Goal: Task Accomplishment & Management: Use online tool/utility

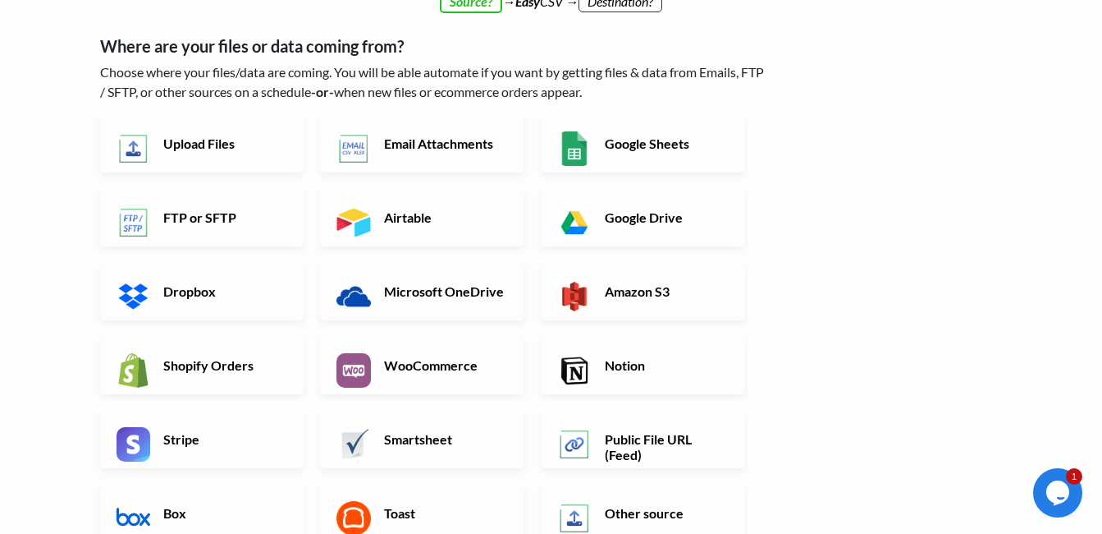
scroll to position [246, 0]
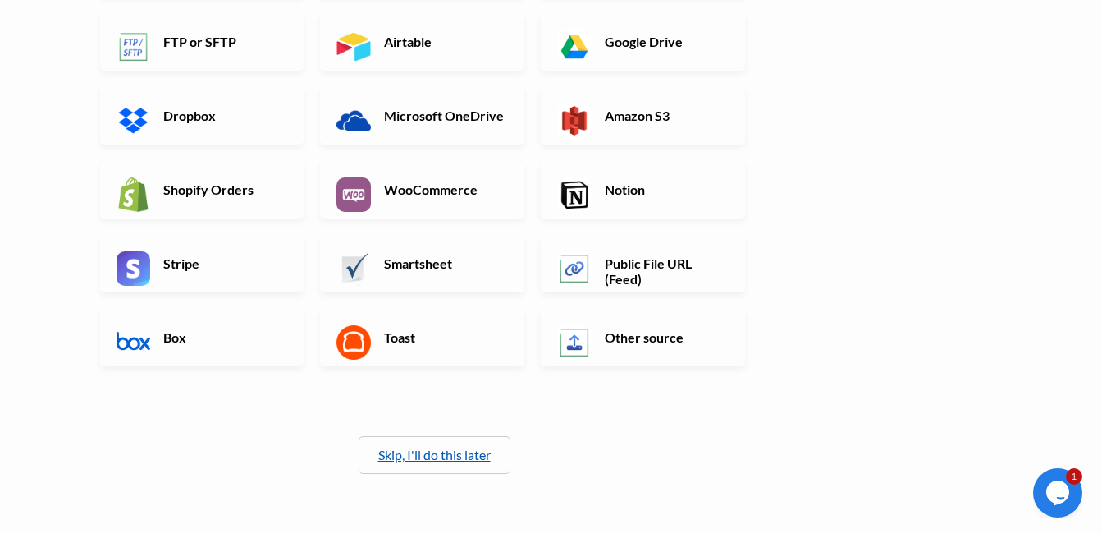
click at [472, 452] on link "Skip, I'll do this later" at bounding box center [434, 455] width 112 height 16
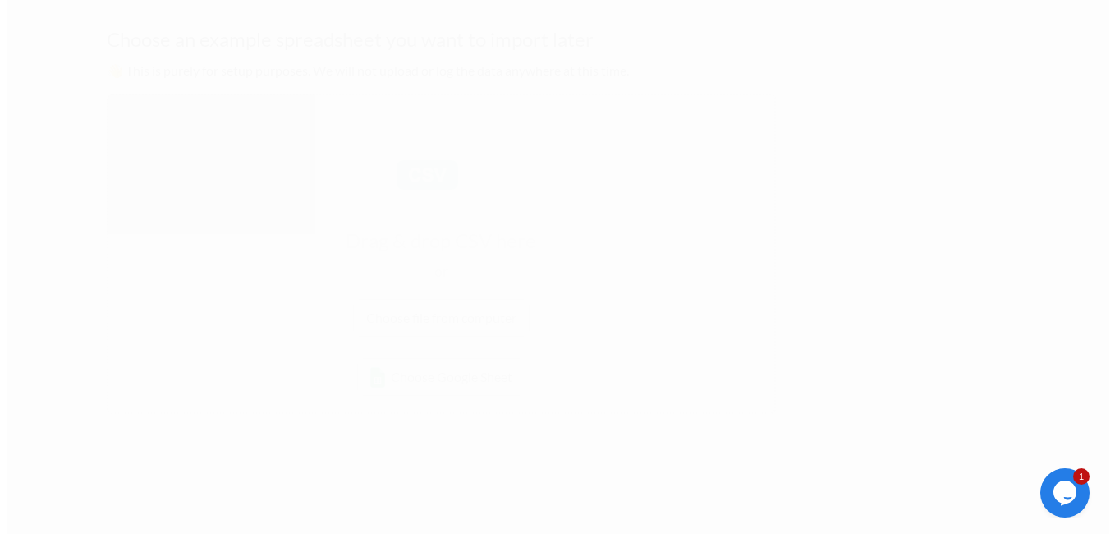
scroll to position [0, 0]
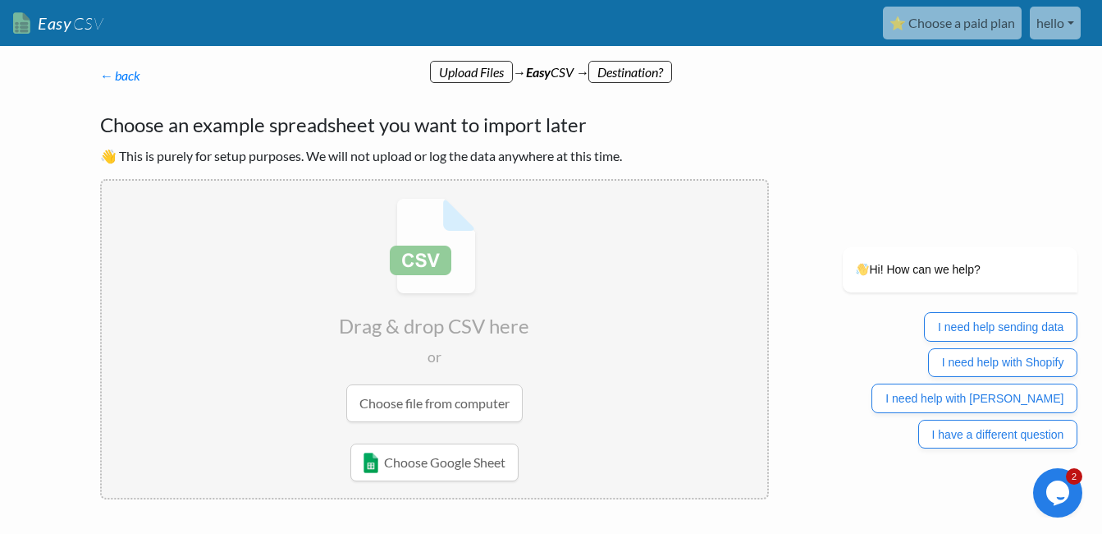
click at [415, 406] on input "file" at bounding box center [435, 310] width 666 height 259
type input "C:\fakepath\Product Priorization Tool .csv"
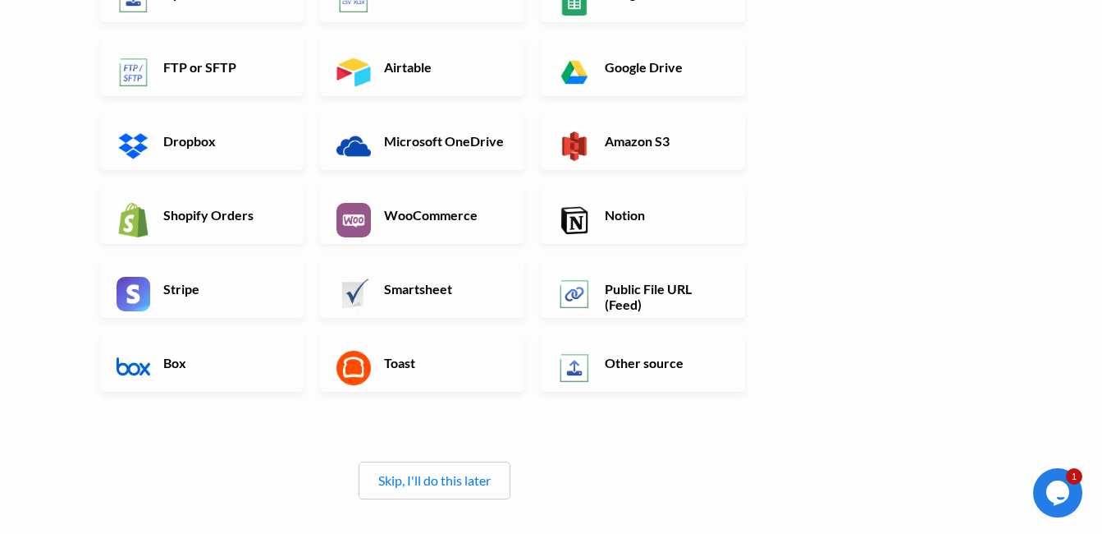
scroll to position [246, 0]
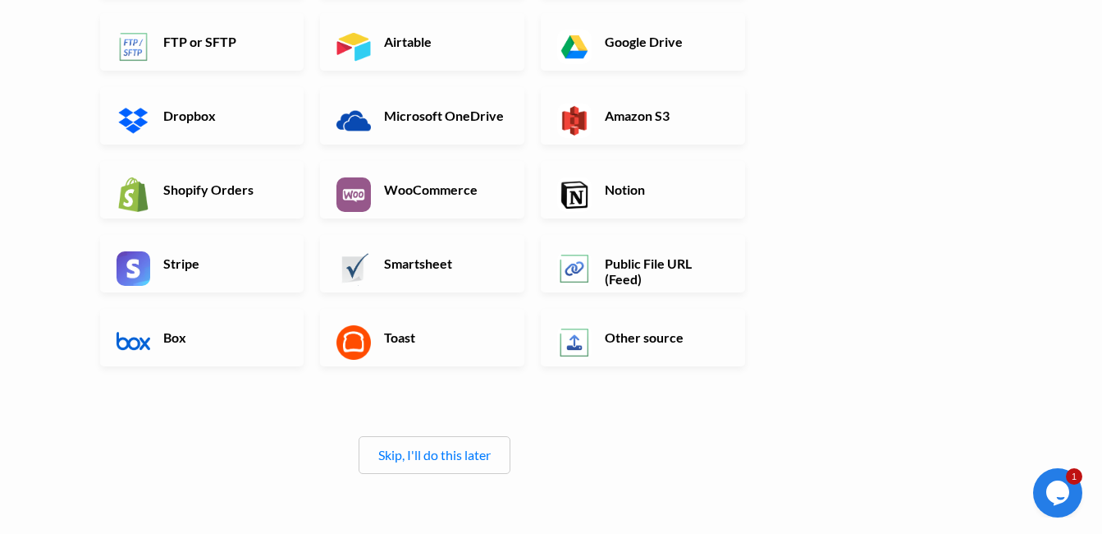
click at [453, 465] on div "Skip, I'll do this later" at bounding box center [435, 455] width 152 height 38
click at [450, 456] on link "Skip, I'll do this later" at bounding box center [434, 455] width 112 height 16
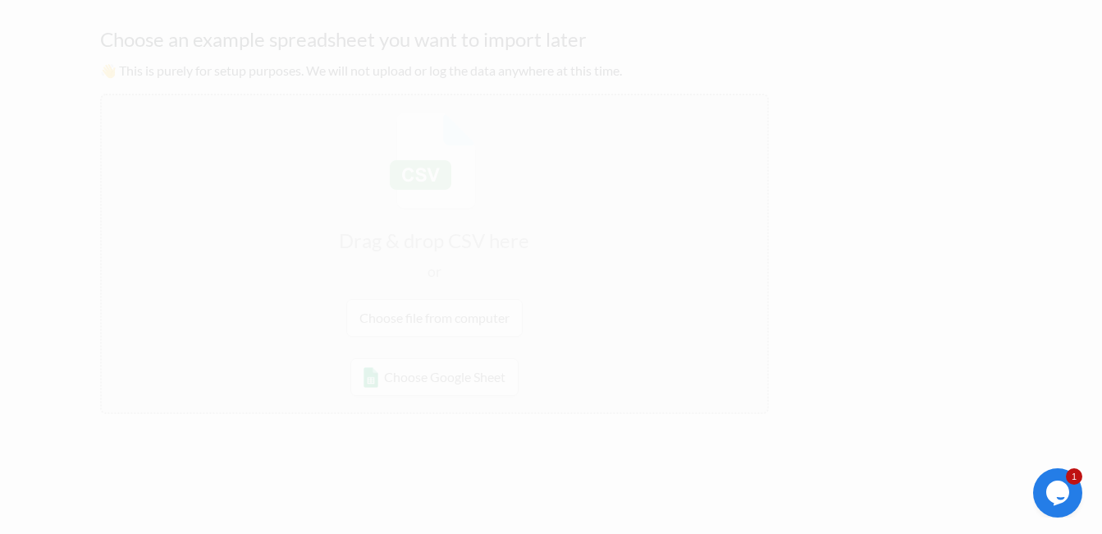
scroll to position [0, 0]
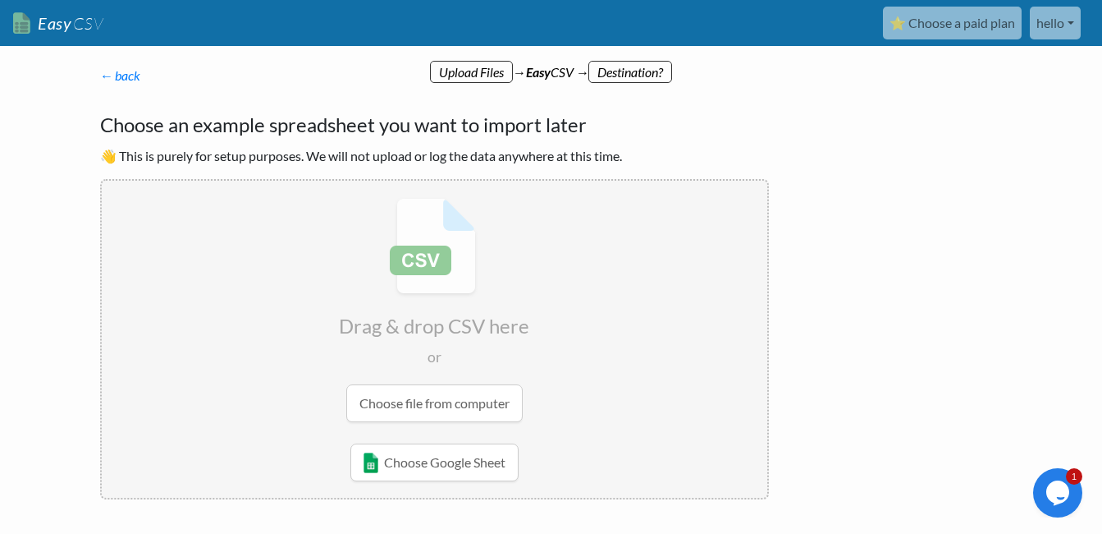
click at [460, 398] on input "file" at bounding box center [435, 310] width 666 height 259
type input "C:\fakepath\Dashnex Orderbook.xlsx"
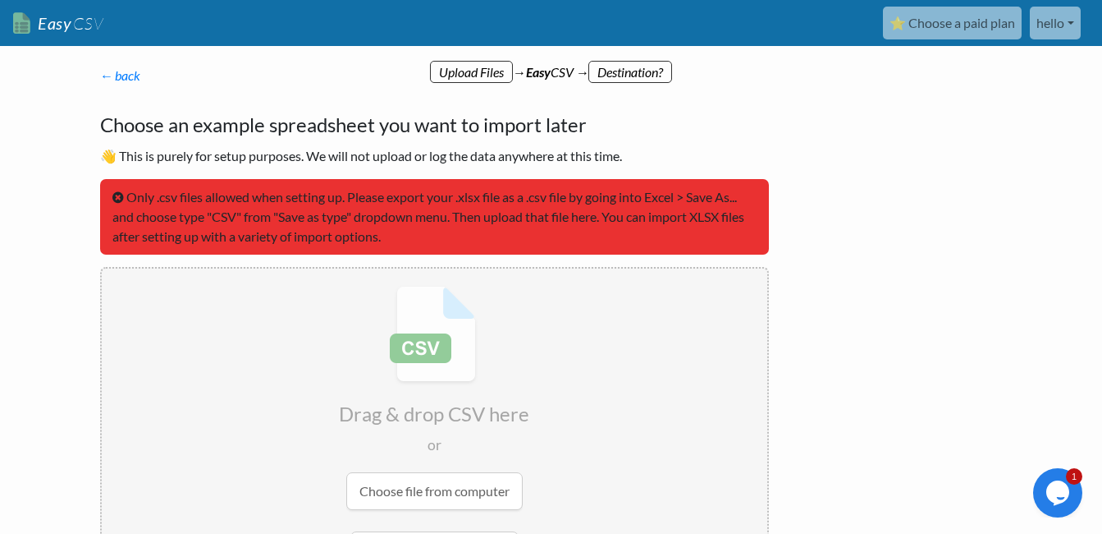
click at [602, 498] on input "file" at bounding box center [435, 397] width 666 height 259
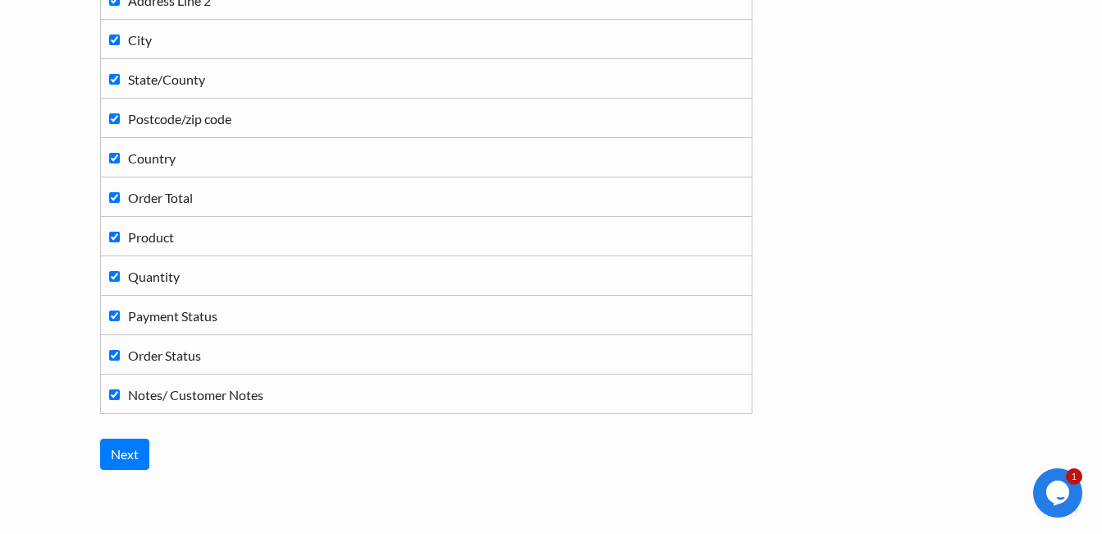
scroll to position [565, 0]
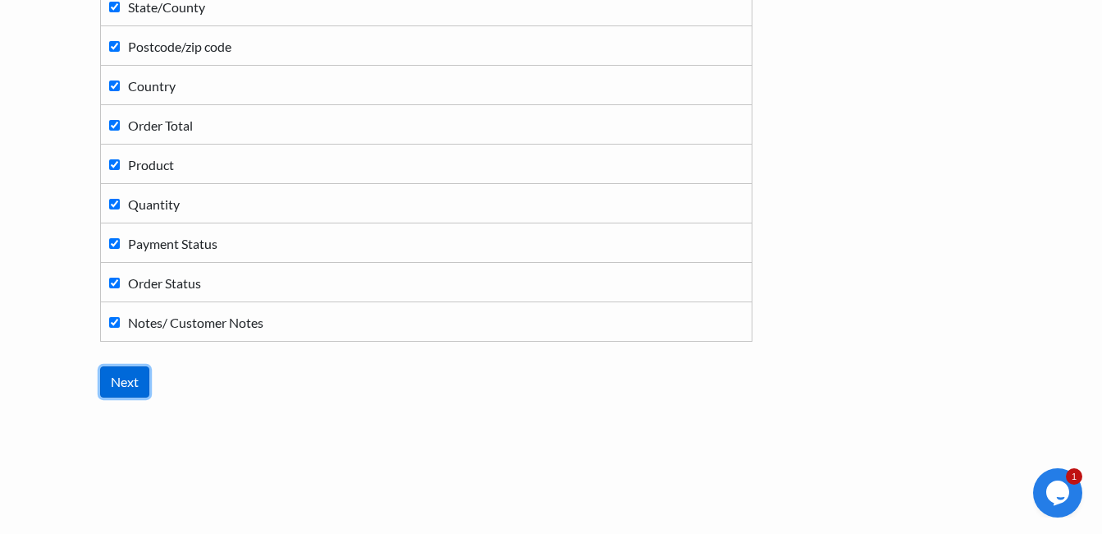
click at [127, 375] on input "Next" at bounding box center [124, 381] width 49 height 31
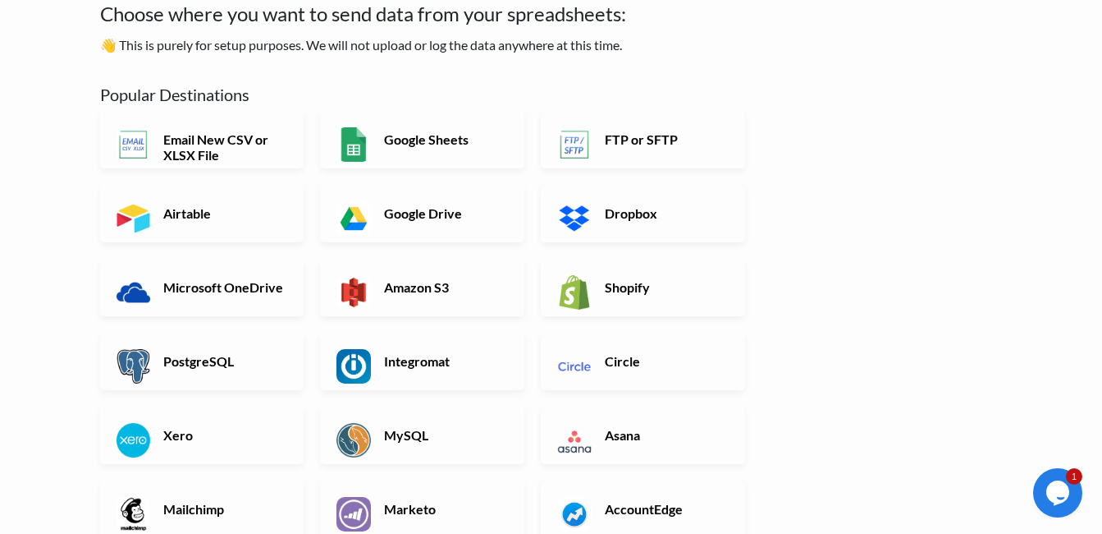
scroll to position [82, 0]
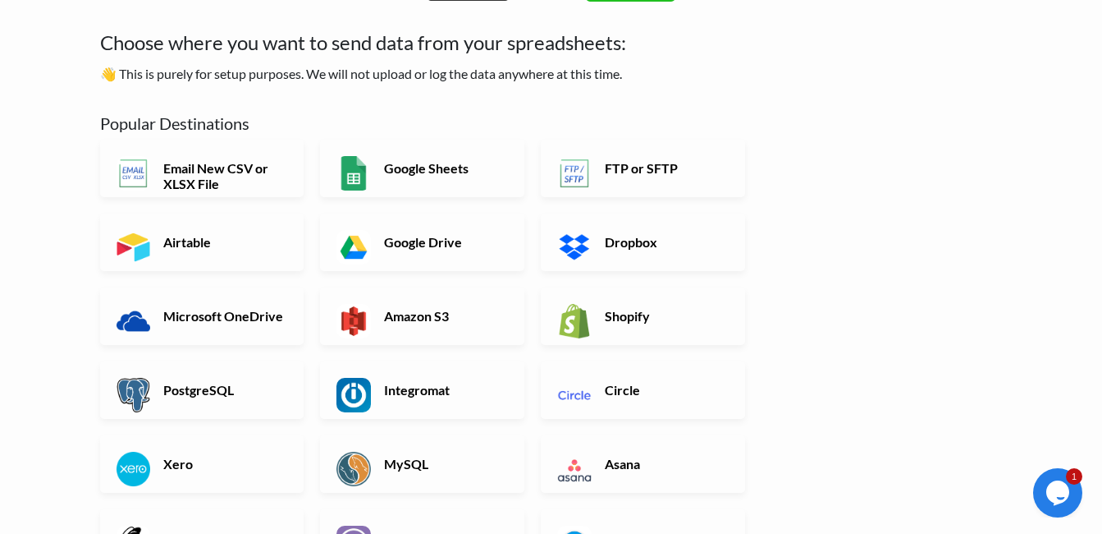
click at [890, 346] on div "← back Thanks for signing up! Set up your Import Flow and Upload Page in 1 minu…" at bounding box center [552, 517] width 936 height 1034
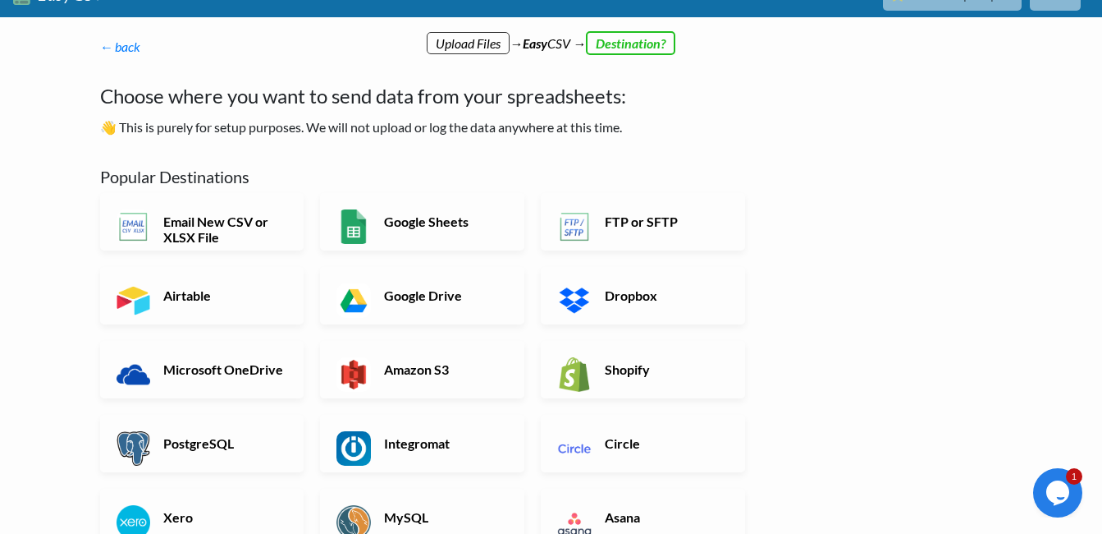
scroll to position [0, 0]
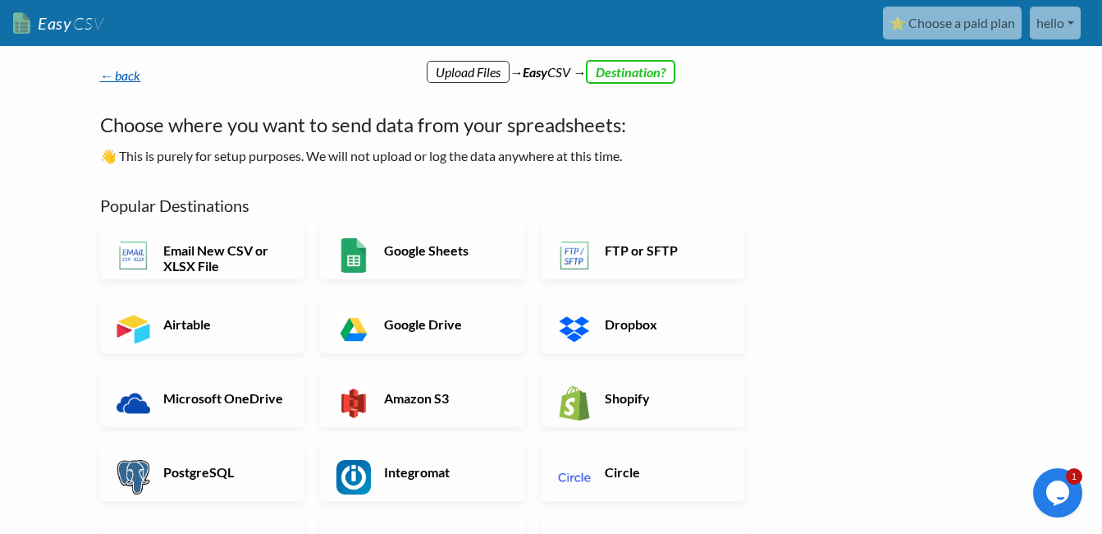
click at [117, 78] on link "← back" at bounding box center [120, 75] width 41 height 16
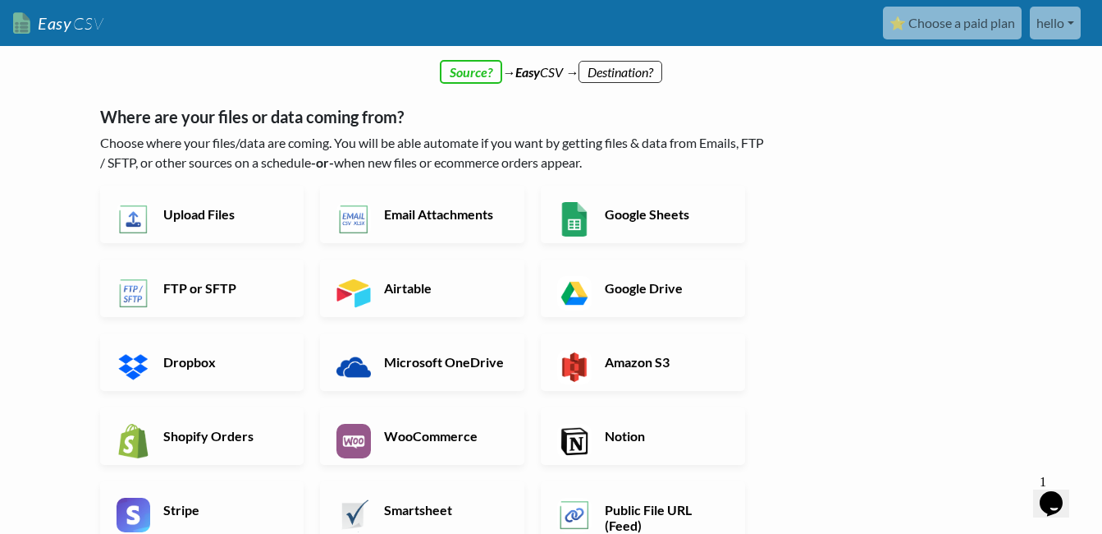
click at [461, 66] on div "← back Thanks for signing up! Set up your Import Flow and Upload Page in 1 minu…" at bounding box center [435, 419] width 702 height 740
click at [459, 70] on div "← back Thanks for signing up! Set up your Import Flow and Upload Page in 1 minu…" at bounding box center [435, 419] width 702 height 740
drag, startPoint x: 87, startPoint y: 98, endPoint x: 636, endPoint y: 159, distance: 552.6
click at [636, 159] on div "← back Thanks for signing up! Set up your Import Flow and Upload Page in 1 minu…" at bounding box center [435, 419] width 702 height 740
click at [930, 324] on div "← back Thanks for signing up! Set up your Import Flow and Upload Page in 1 minu…" at bounding box center [552, 481] width 936 height 798
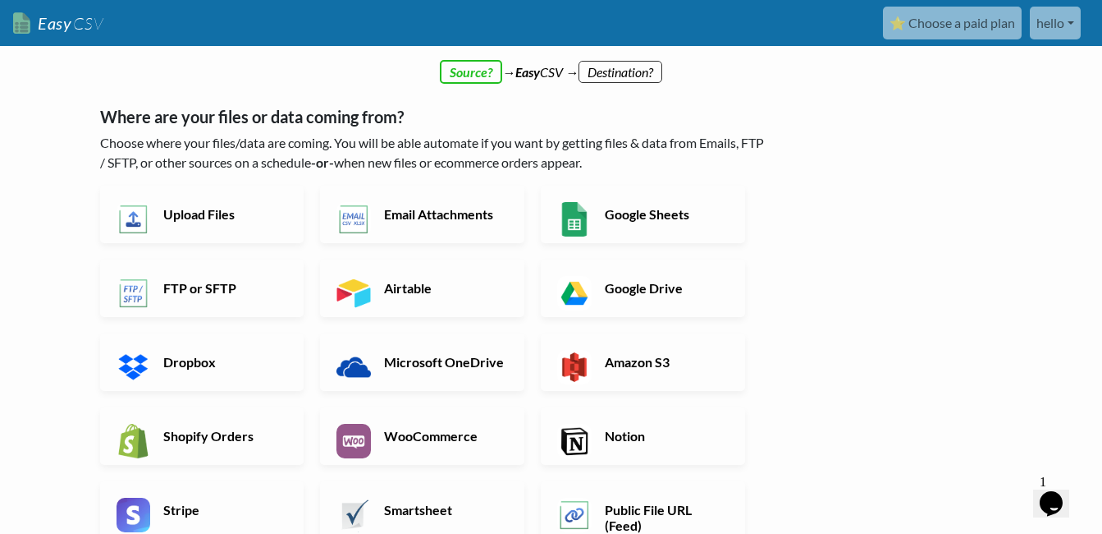
click at [66, 22] on link "Easy CSV" at bounding box center [58, 24] width 90 height 34
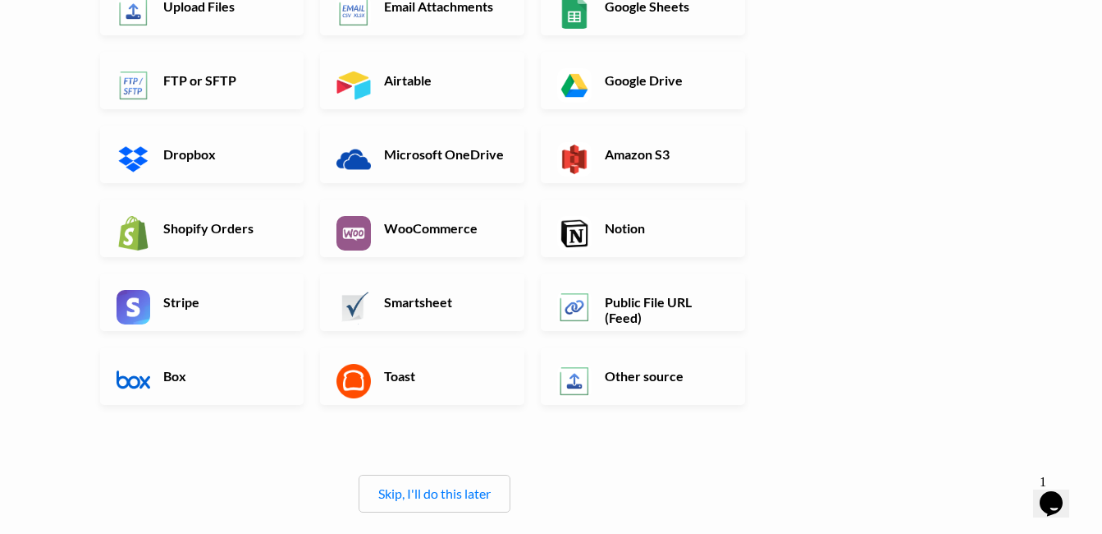
scroll to position [246, 0]
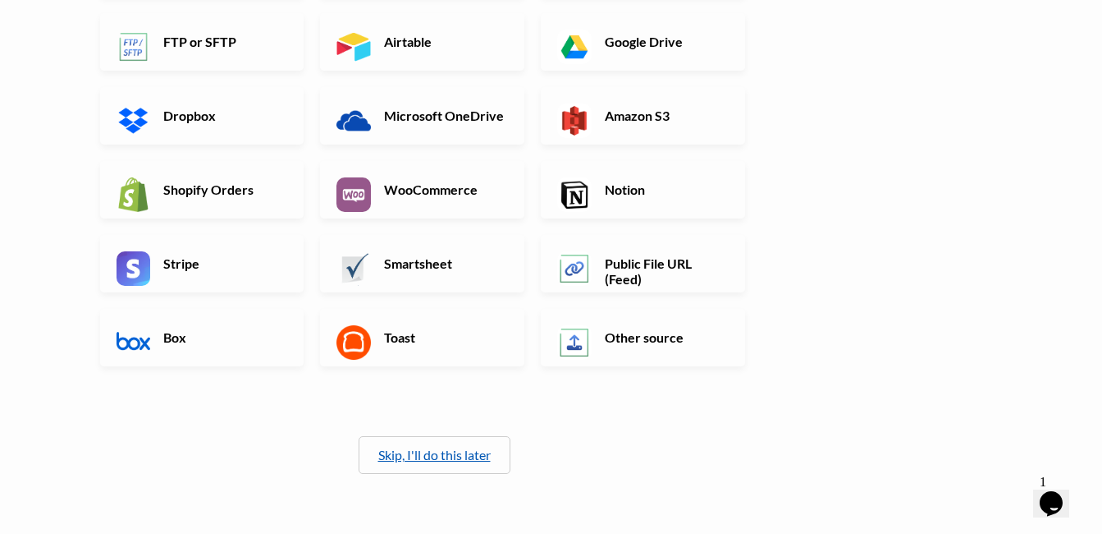
click at [404, 456] on link "Skip, I'll do this later" at bounding box center [434, 455] width 112 height 16
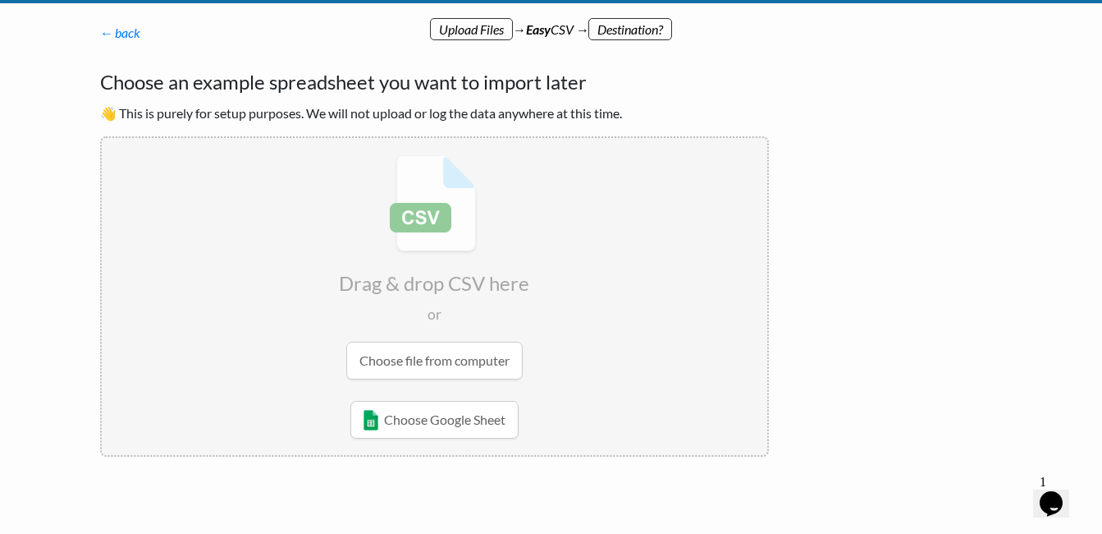
scroll to position [3, 0]
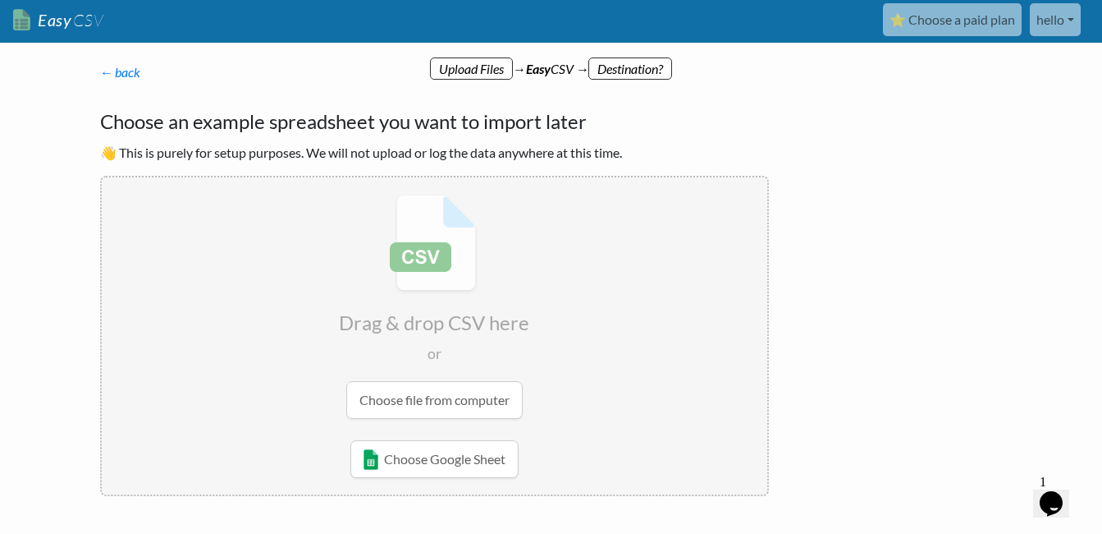
drag, startPoint x: 192, startPoint y: 58, endPoint x: 513, endPoint y: 75, distance: 321.4
click at [513, 75] on div "← back Thanks for signing up! Set up your Import Flow and Upload Page in 1 minu…" at bounding box center [435, 279] width 702 height 466
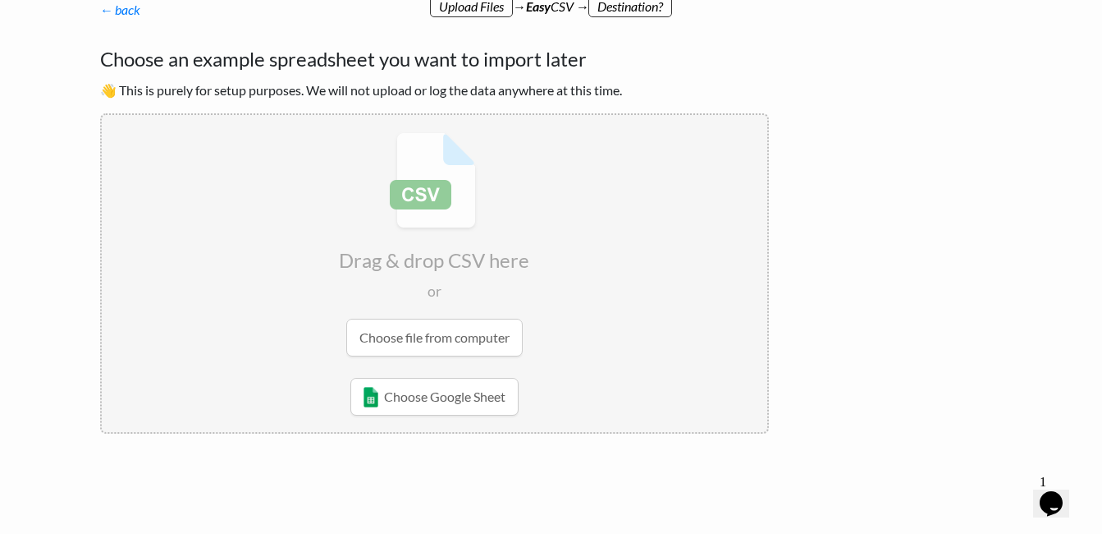
scroll to position [85, 0]
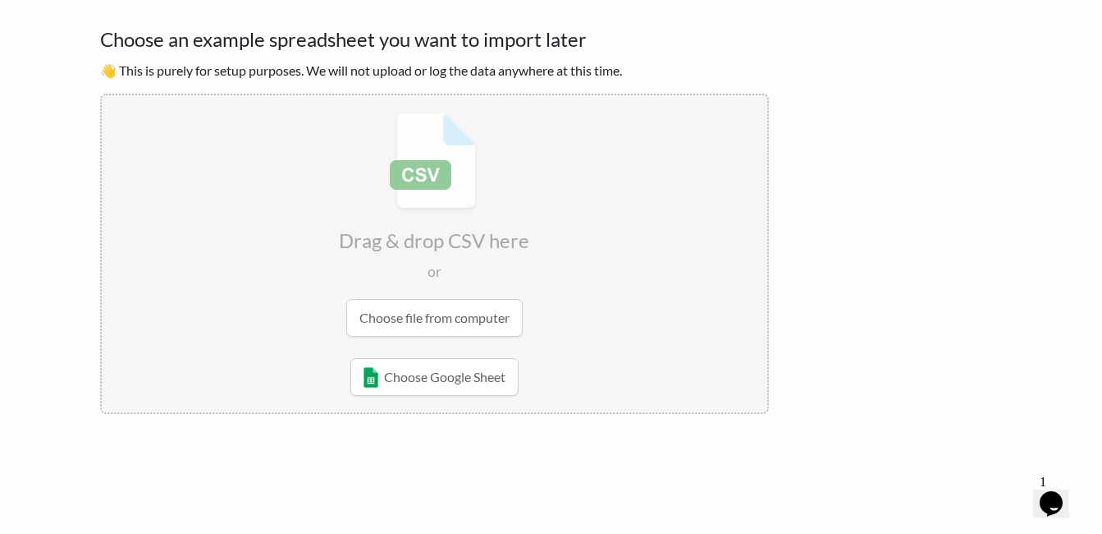
drag, startPoint x: 710, startPoint y: 70, endPoint x: 814, endPoint y: 441, distance: 385.2
click at [814, 441] on div "← back Thanks for signing up! Set up your Import Flow and Upload Page in 1 minu…" at bounding box center [552, 259] width 936 height 524
drag, startPoint x: 442, startPoint y: 134, endPoint x: 263, endPoint y: 323, distance: 261.3
click at [263, 323] on input "file" at bounding box center [435, 224] width 666 height 259
copy div "Thanks for signing up! Set up your Import Flow and Upload Page in 1 minute belo…"
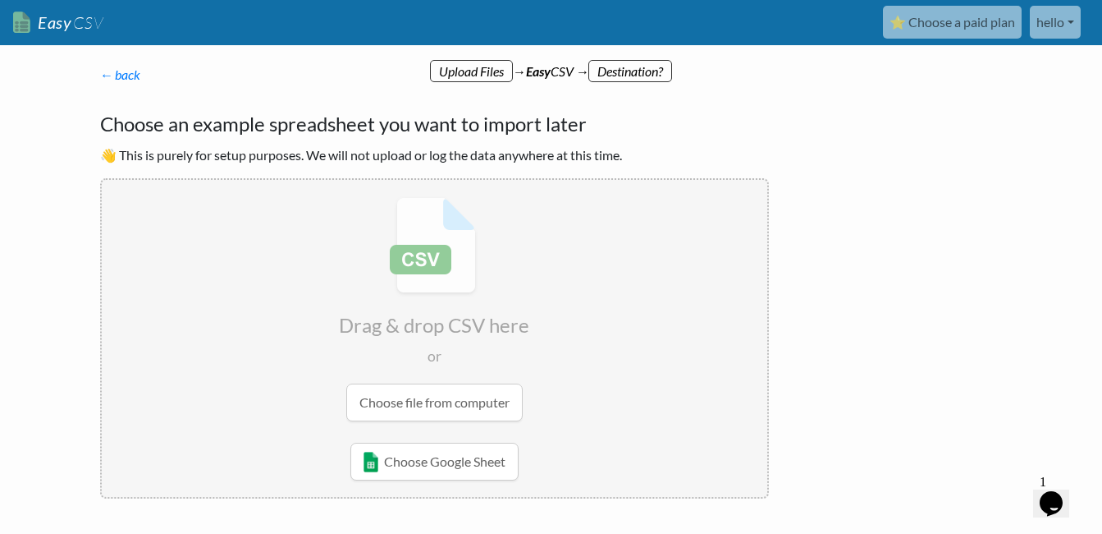
scroll to position [0, 0]
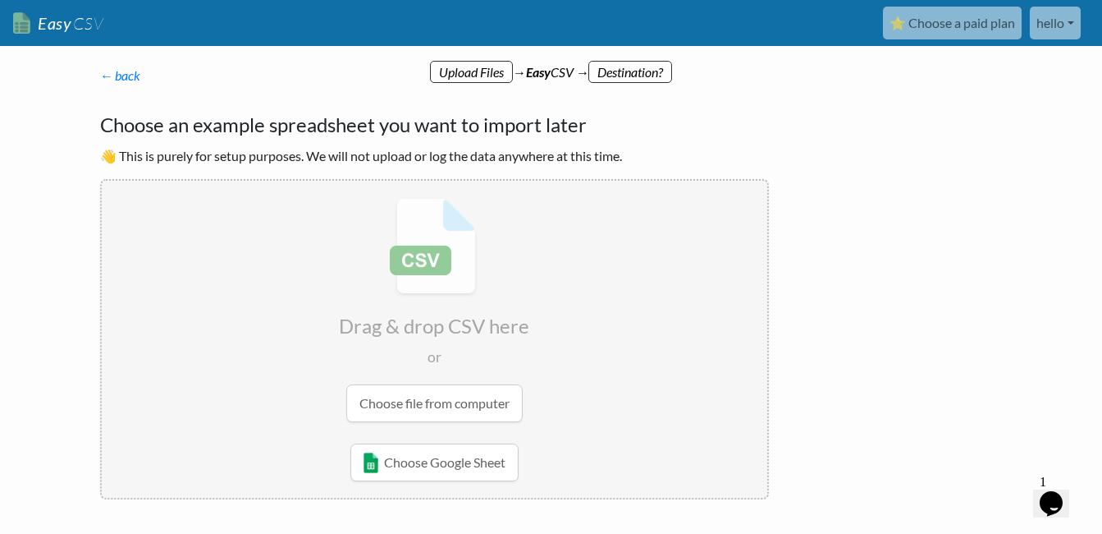
drag, startPoint x: 247, startPoint y: 408, endPoint x: 442, endPoint y: 533, distance: 231.1
click at [433, 532] on div "← back Thanks for signing up! Set up your Import Flow and Upload Page in 1 minu…" at bounding box center [552, 344] width 936 height 524
click at [852, 304] on div "← back Thanks for signing up! Set up your Import Flow and Upload Page in 1 minu…" at bounding box center [552, 344] width 936 height 524
drag, startPoint x: 90, startPoint y: 25, endPoint x: 34, endPoint y: 362, distance: 342.1
click at [34, 362] on body "Easy CSV ⭐ Choose a paid plan hello Theuneekstudio All Flows All CSV Generators…" at bounding box center [551, 303] width 1102 height 606
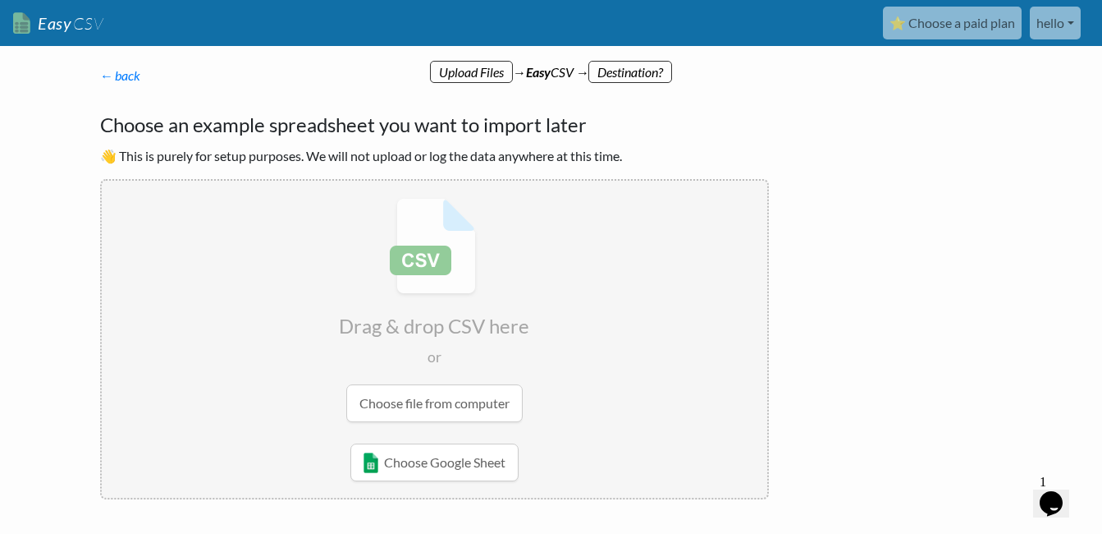
click at [823, 360] on div "← back Thanks for signing up! Set up your Import Flow and Upload Page in 1 minu…" at bounding box center [552, 344] width 936 height 524
click at [397, 405] on input "file" at bounding box center [435, 310] width 666 height 259
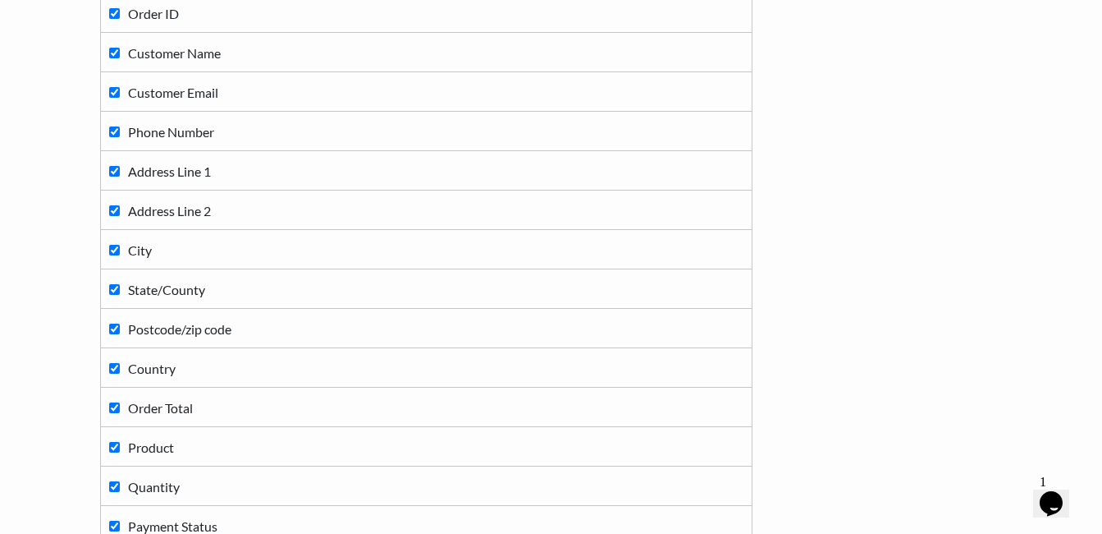
scroll to position [328, 0]
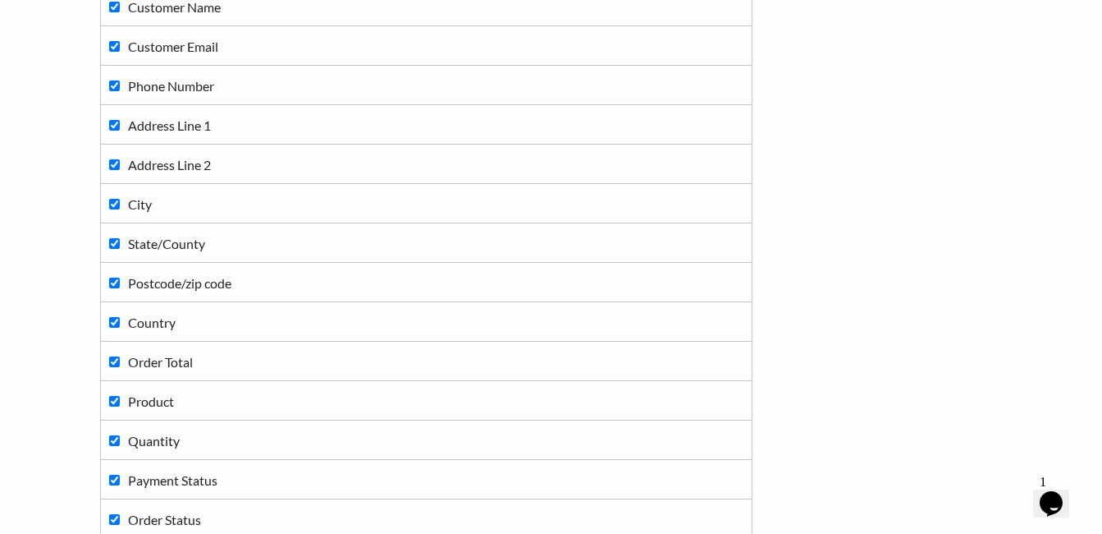
click at [923, 374] on div "← back Thanks for signing up! Set up your Import Flow and Upload Page in 1 minu…" at bounding box center [552, 255] width 936 height 1003
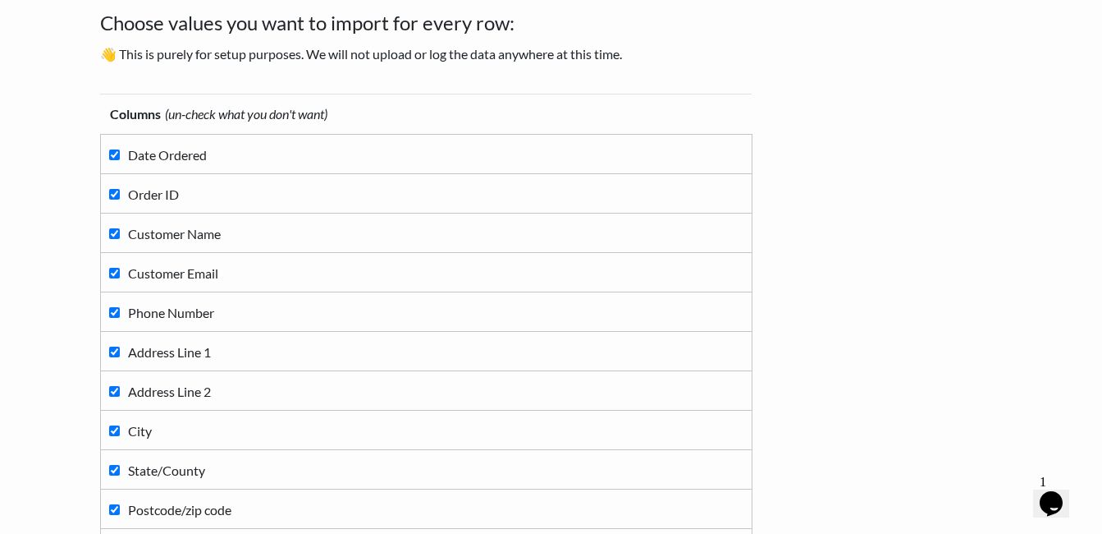
scroll to position [72, 0]
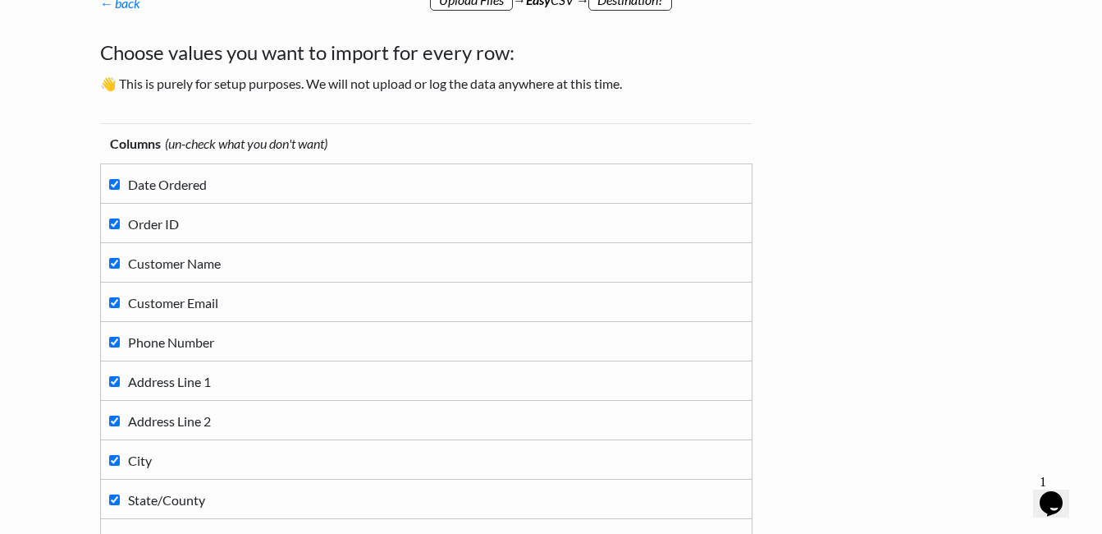
click at [916, 356] on div "← back Thanks for signing up! Set up your Import Flow and Upload Page in 1 minu…" at bounding box center [552, 511] width 936 height 1003
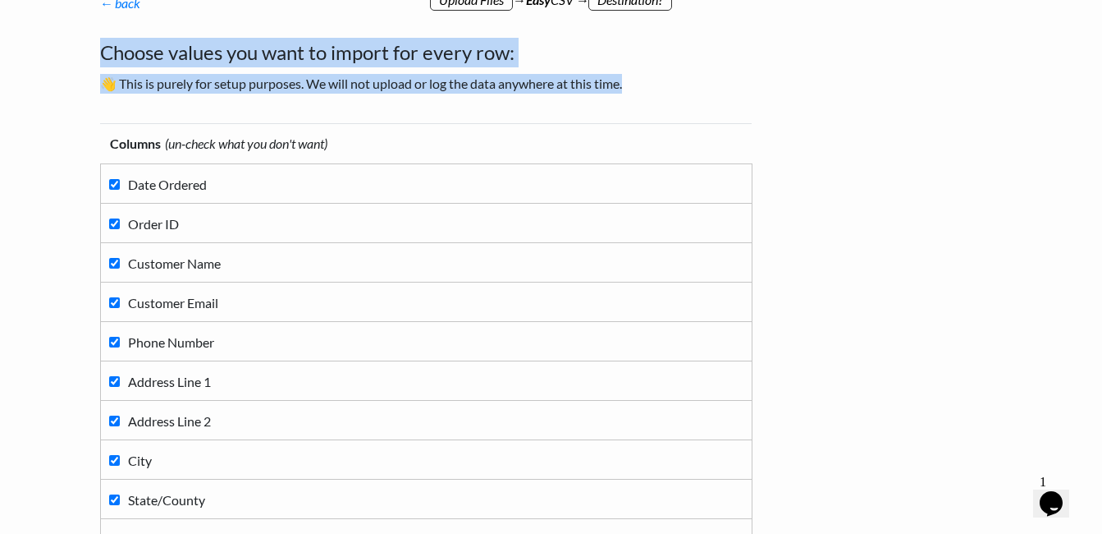
drag, startPoint x: 88, startPoint y: 46, endPoint x: 637, endPoint y: 78, distance: 550.1
click at [637, 78] on div "← back Thanks for signing up! Set up your Import Flow and Upload Page in 1 minu…" at bounding box center [435, 450] width 702 height 946
copy div "Choose values you want to import for every row: 👋 This is purely for setup purp…"
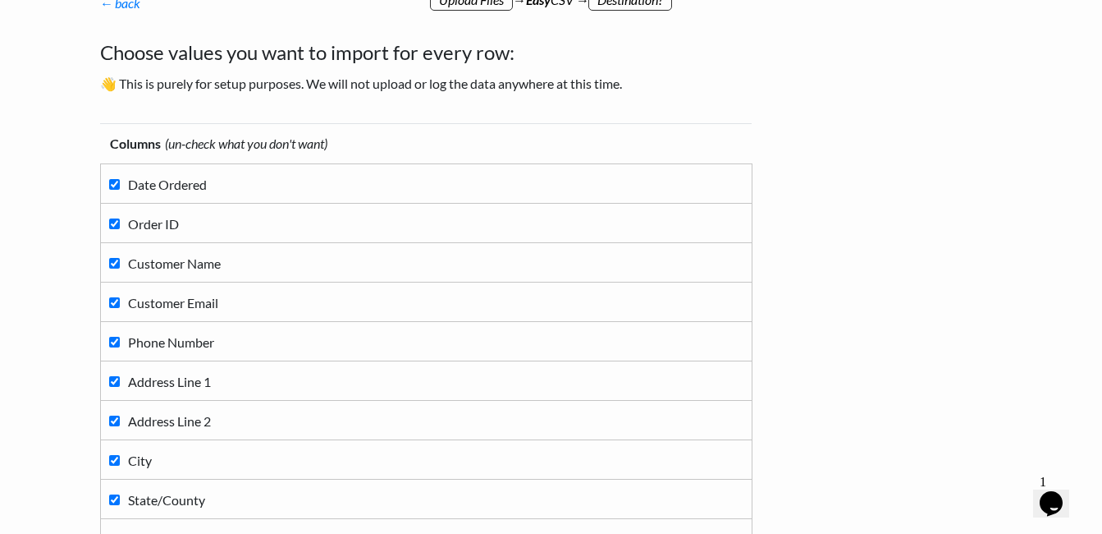
click at [817, 415] on div "← back Thanks for signing up! Set up your Import Flow and Upload Page in 1 minu…" at bounding box center [552, 511] width 936 height 1003
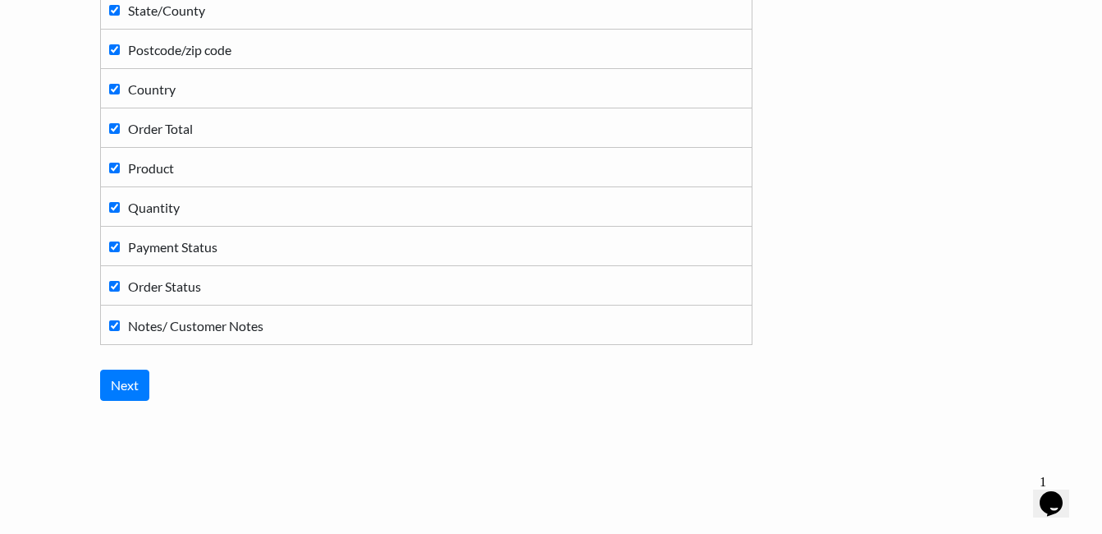
scroll to position [565, 0]
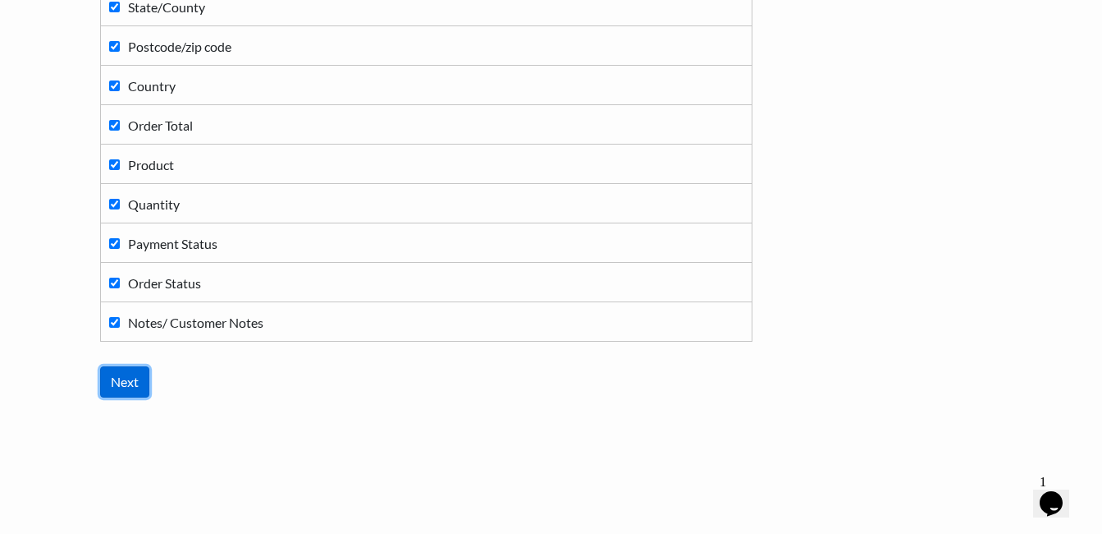
click at [101, 382] on input "Next" at bounding box center [124, 381] width 49 height 31
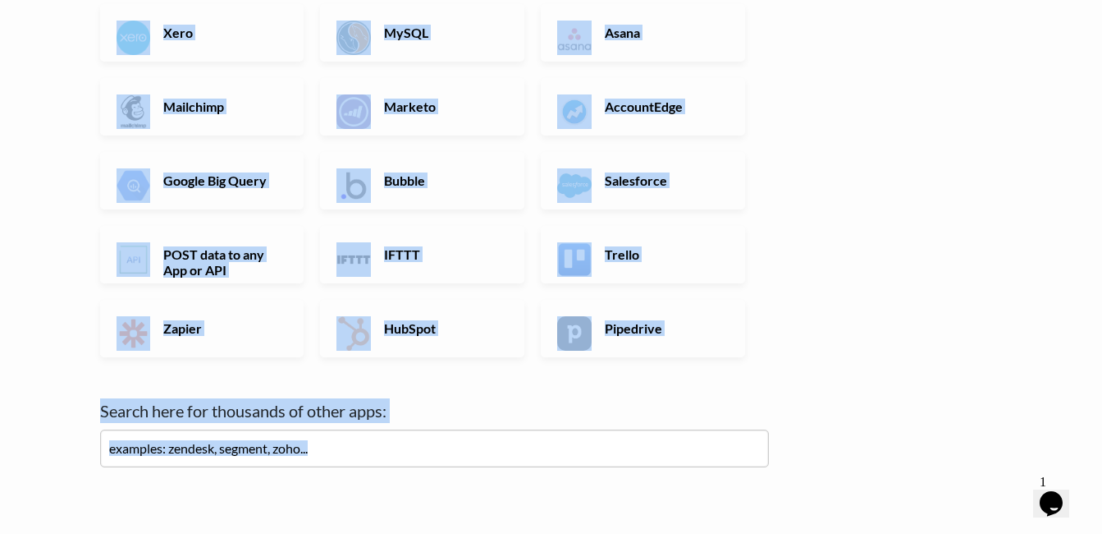
scroll to position [596, 0]
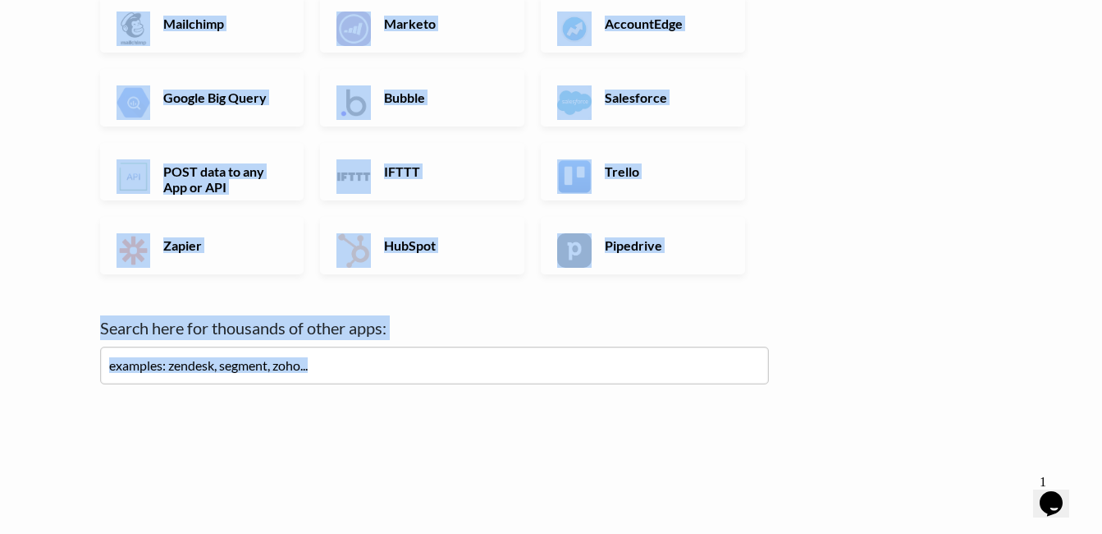
drag, startPoint x: 81, startPoint y: 112, endPoint x: 755, endPoint y: 427, distance: 743.7
copy div "Choose where you want to send data from your spreadsheets: 👋 This is purely for…"
click at [864, 227] on div "← back Thanks for signing up! Set up your Import Flow and Upload Page in 1 minu…" at bounding box center [552, 3] width 936 height 1034
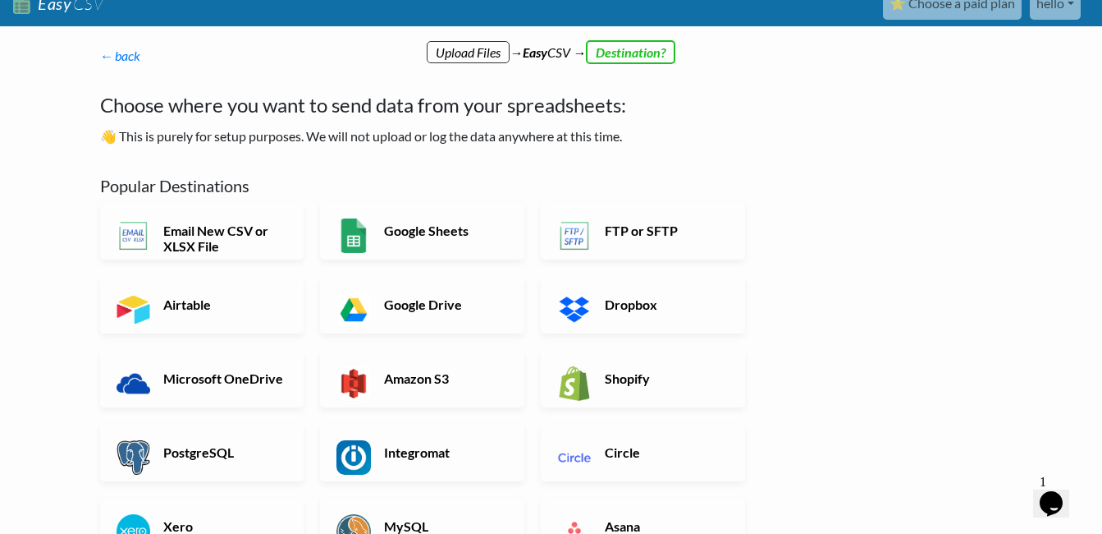
scroll to position [0, 0]
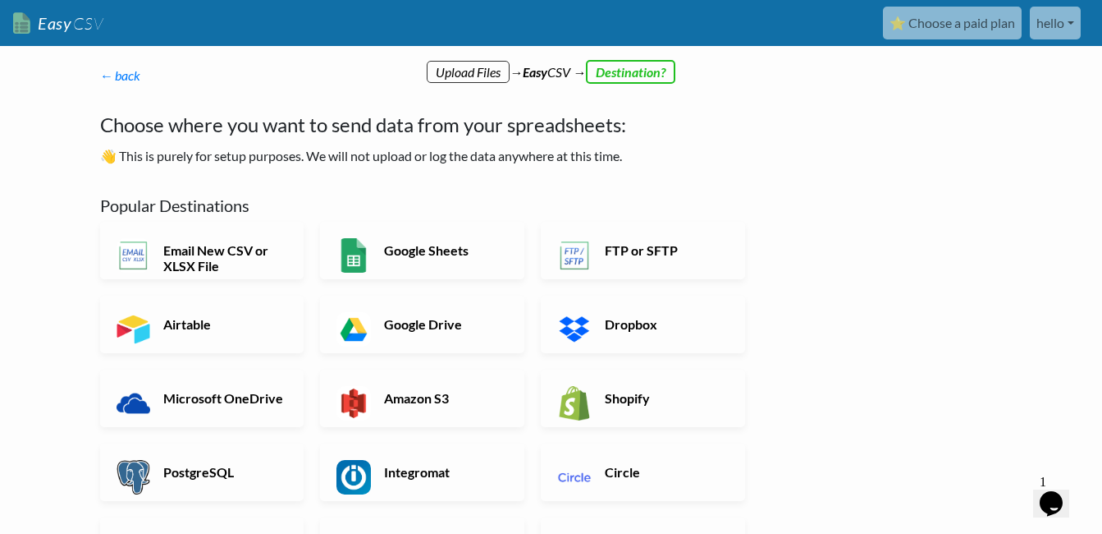
click at [781, 356] on div "← back Thanks for signing up! Set up your Import Flow and Upload Page in 1 minu…" at bounding box center [435, 537] width 702 height 977
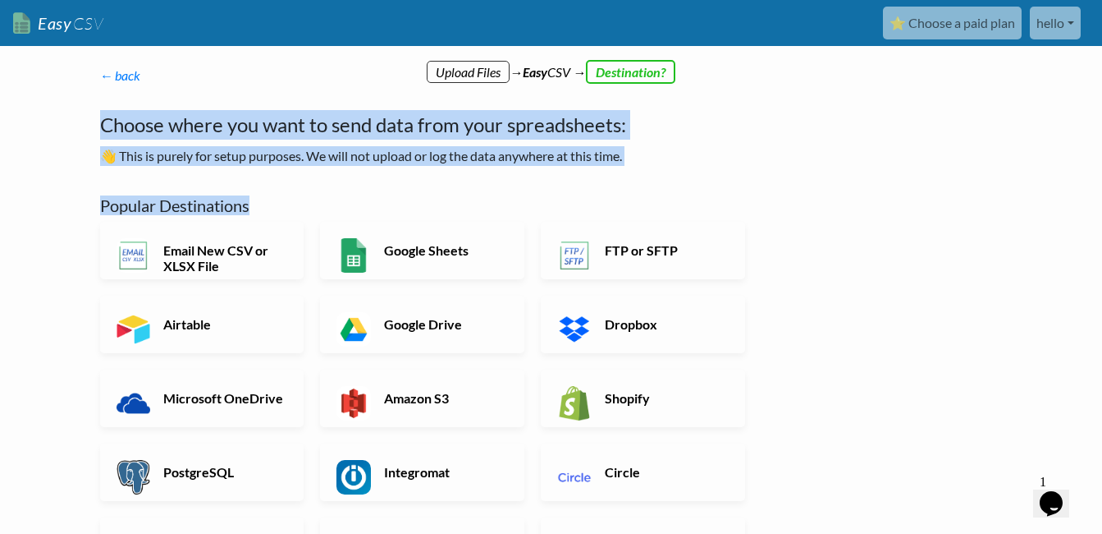
drag, startPoint x: 87, startPoint y: 113, endPoint x: 639, endPoint y: 166, distance: 554.1
click at [639, 166] on div "← back Thanks for signing up! Set up your Import Flow and Upload Page in 1 minu…" at bounding box center [435, 537] width 702 height 977
copy div "Choose where you want to send data from your spreadsheets: 👋 This is purely for…"
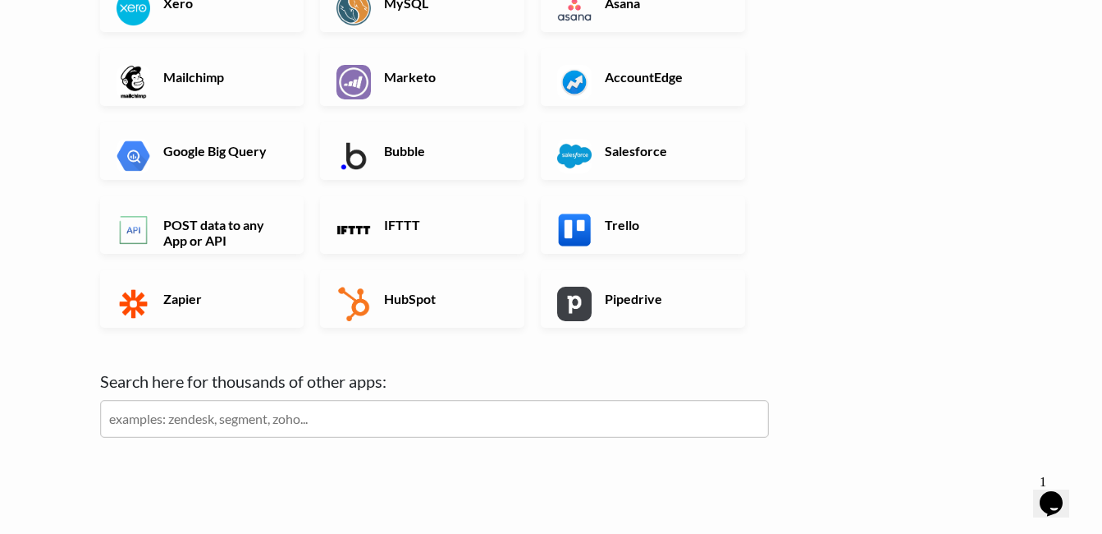
scroll to position [514, 0]
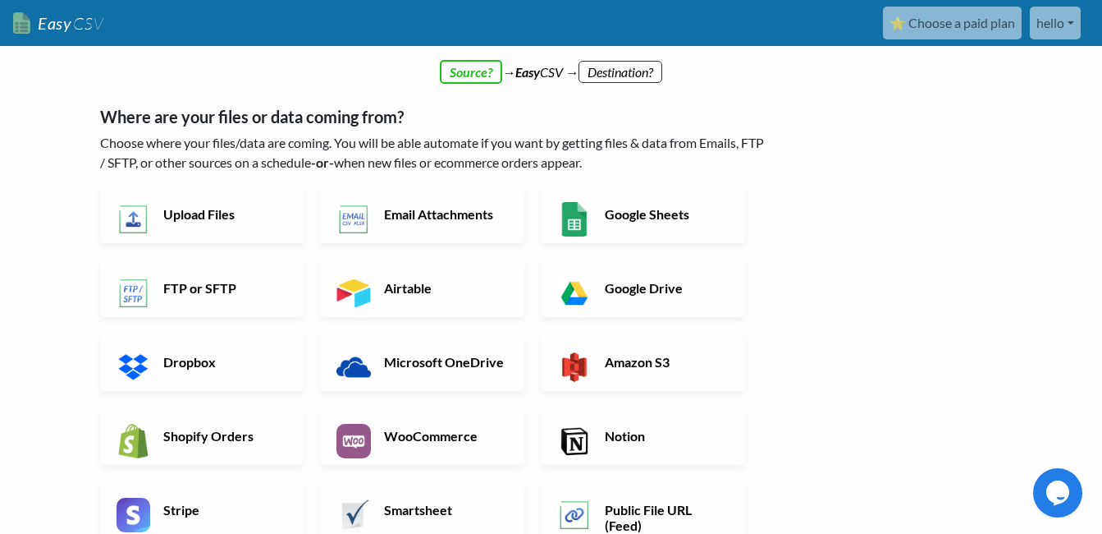
click at [1061, 25] on link "hello" at bounding box center [1055, 23] width 51 height 33
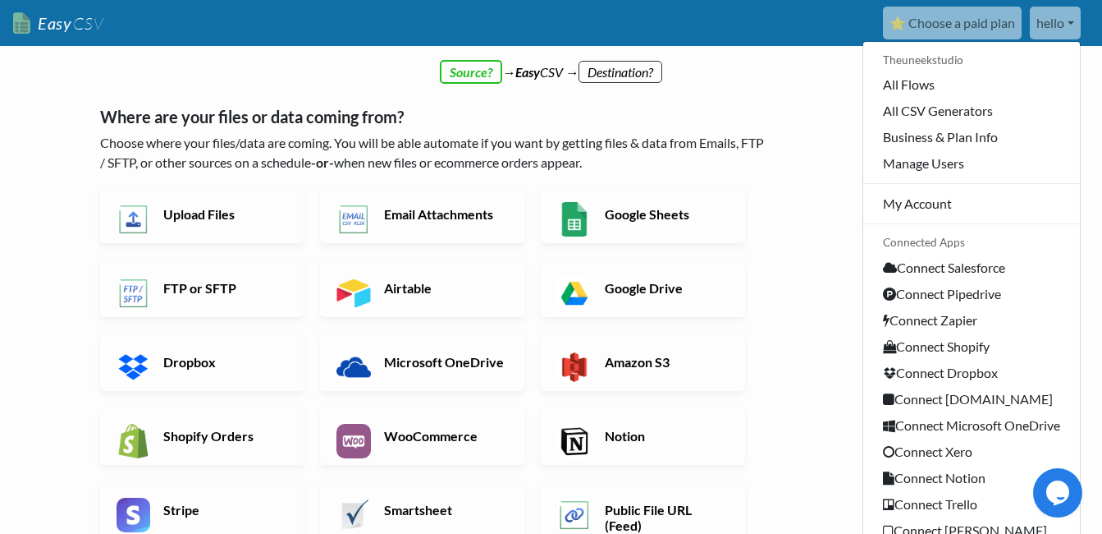
click at [1054, 30] on link "hello" at bounding box center [1055, 23] width 51 height 33
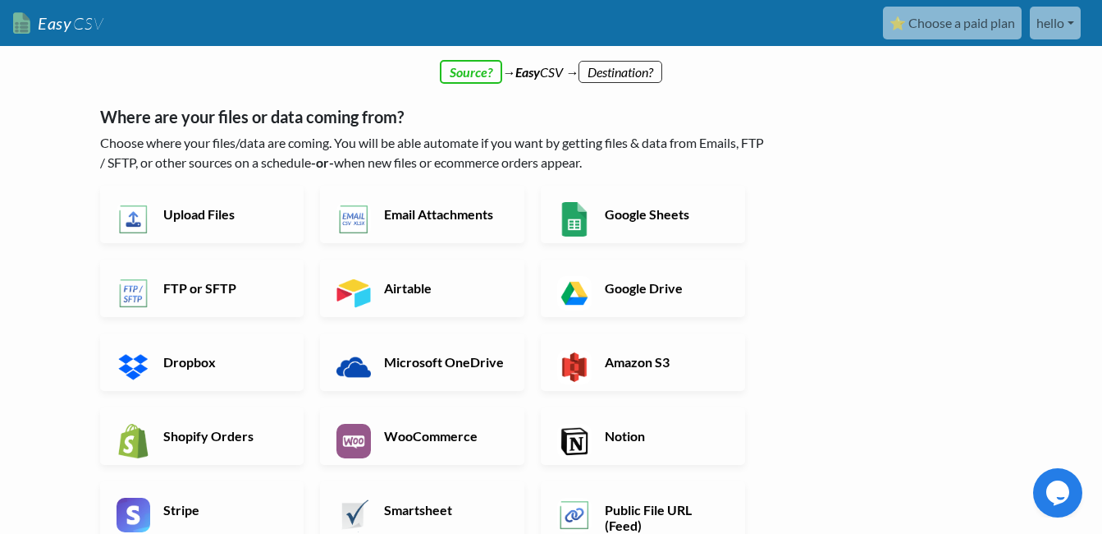
click at [1054, 30] on link "hello" at bounding box center [1055, 23] width 51 height 33
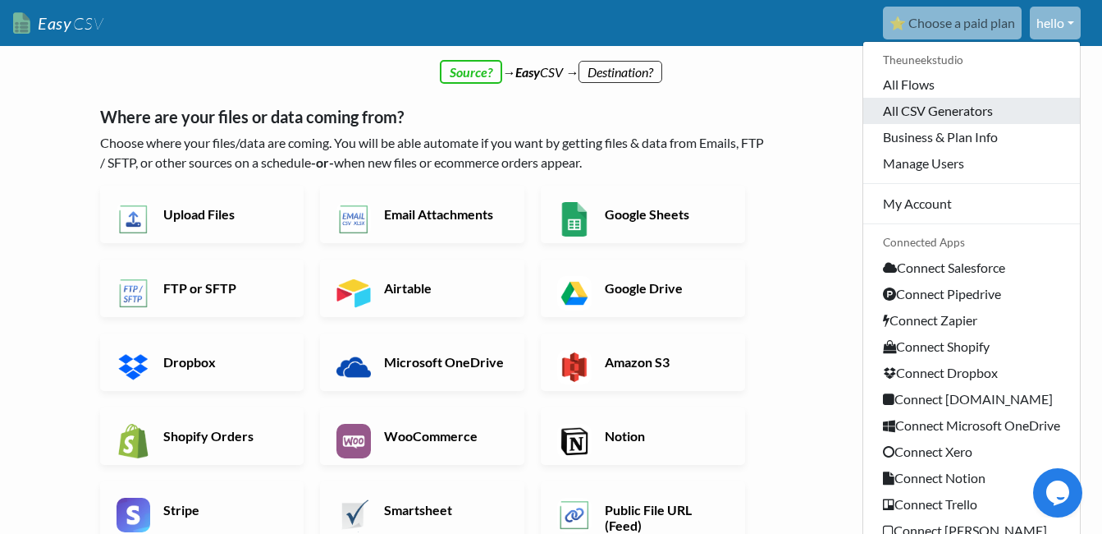
click at [1020, 109] on link "All CSV Generators" at bounding box center [972, 111] width 217 height 26
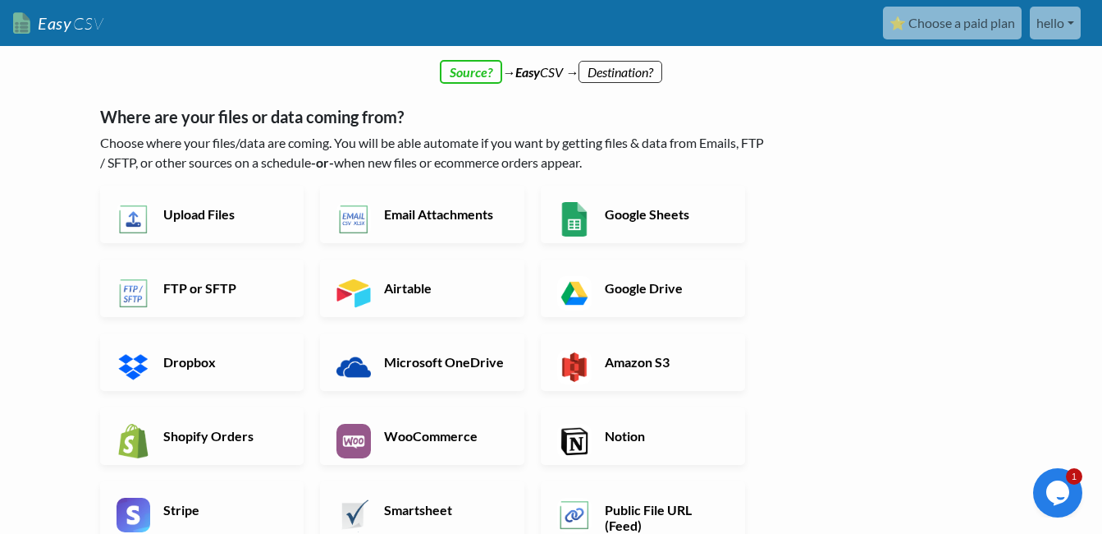
click at [461, 76] on div "← back Thanks for signing up! Set up your Import Flow and Upload Page in 1 minu…" at bounding box center [435, 419] width 702 height 740
click at [1052, 30] on link "hello" at bounding box center [1055, 23] width 51 height 33
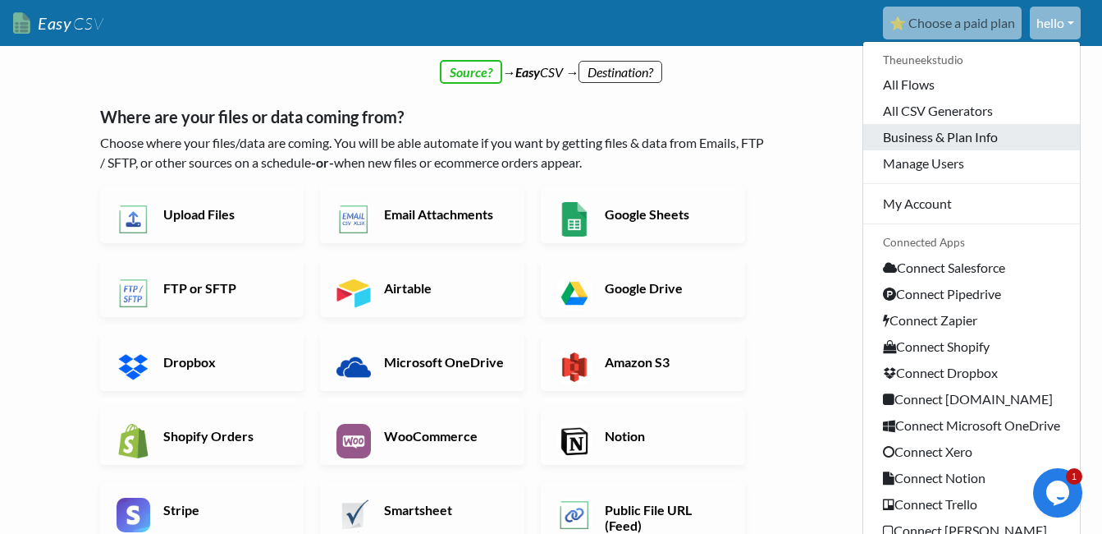
click at [996, 131] on link "Business & Plan Info" at bounding box center [972, 137] width 217 height 26
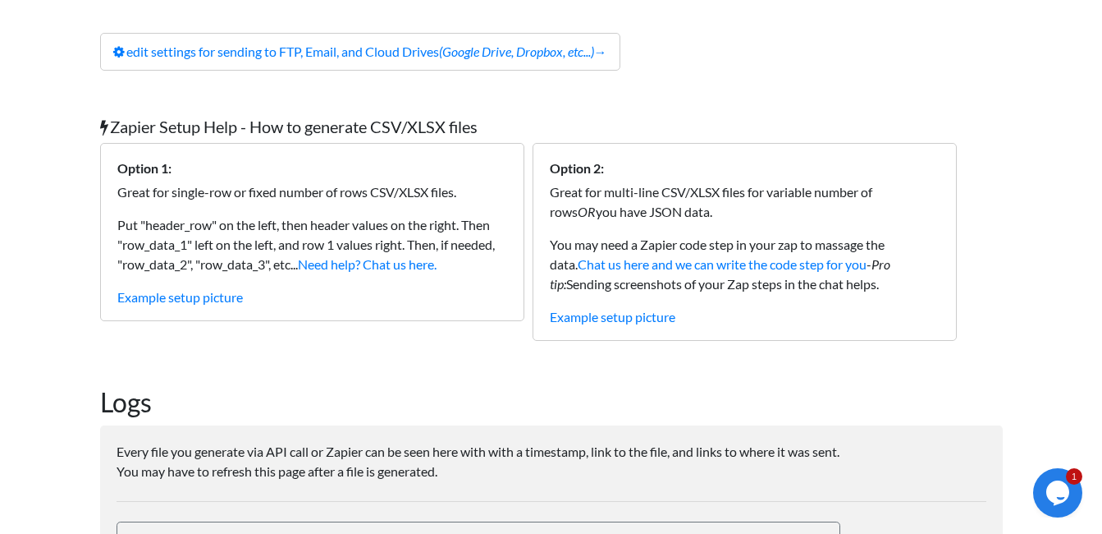
scroll to position [246, 0]
click at [215, 289] on link "Example setup picture" at bounding box center [180, 295] width 126 height 16
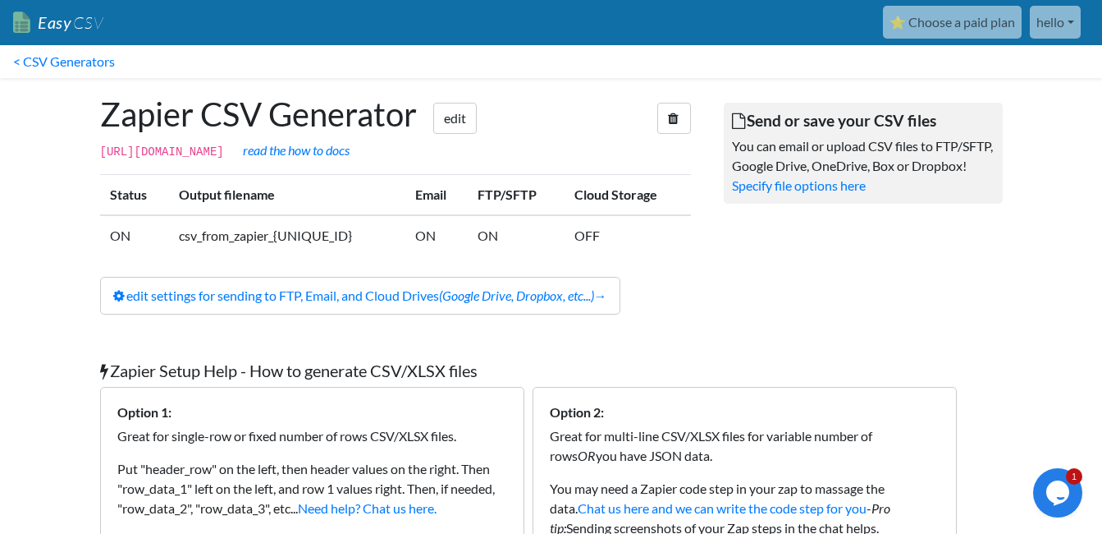
scroll to position [0, 0]
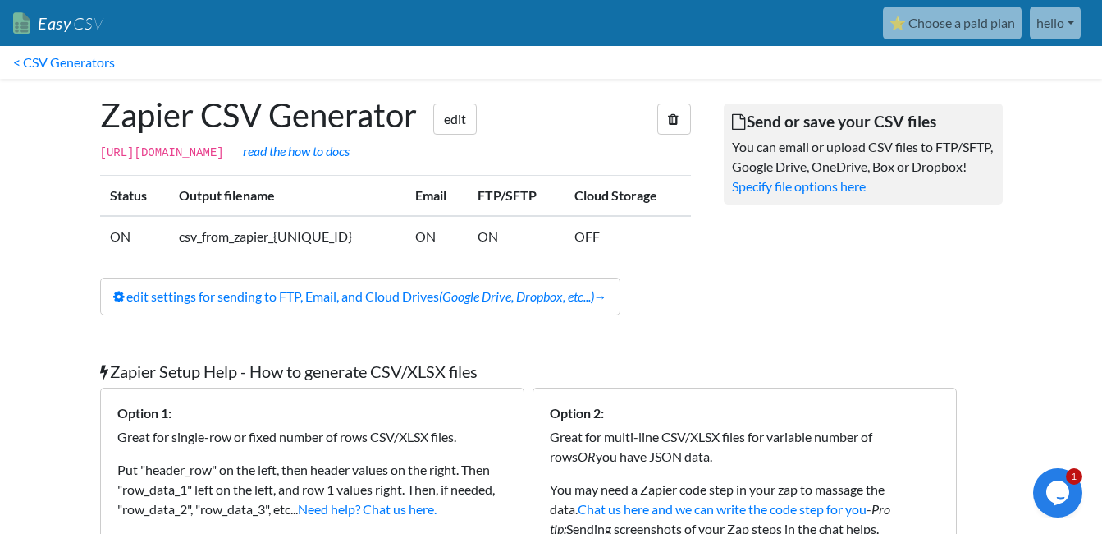
click at [1056, 31] on link "hello" at bounding box center [1055, 23] width 51 height 33
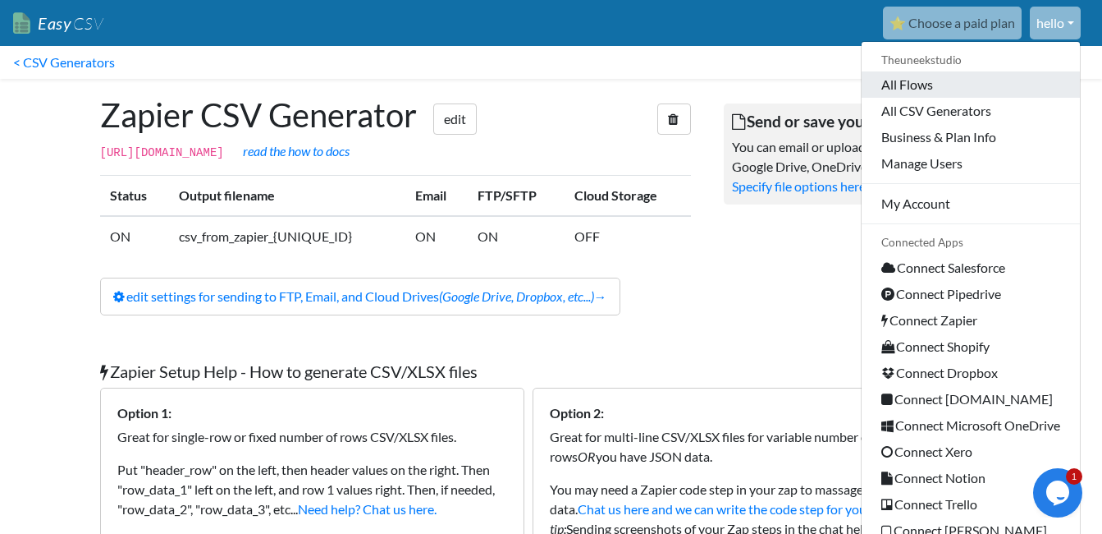
click at [946, 76] on link "All Flows" at bounding box center [971, 84] width 218 height 26
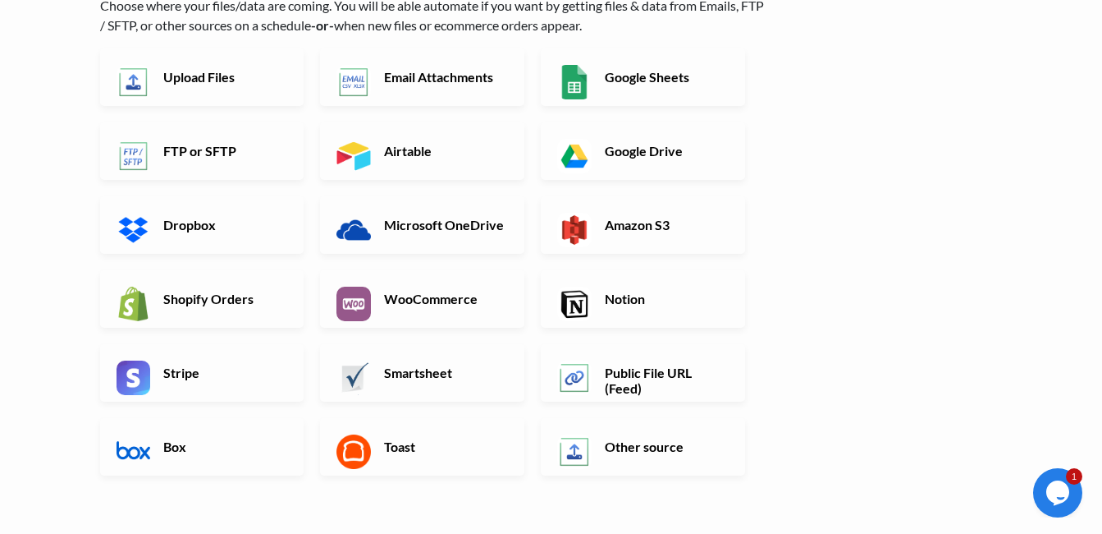
scroll to position [164, 0]
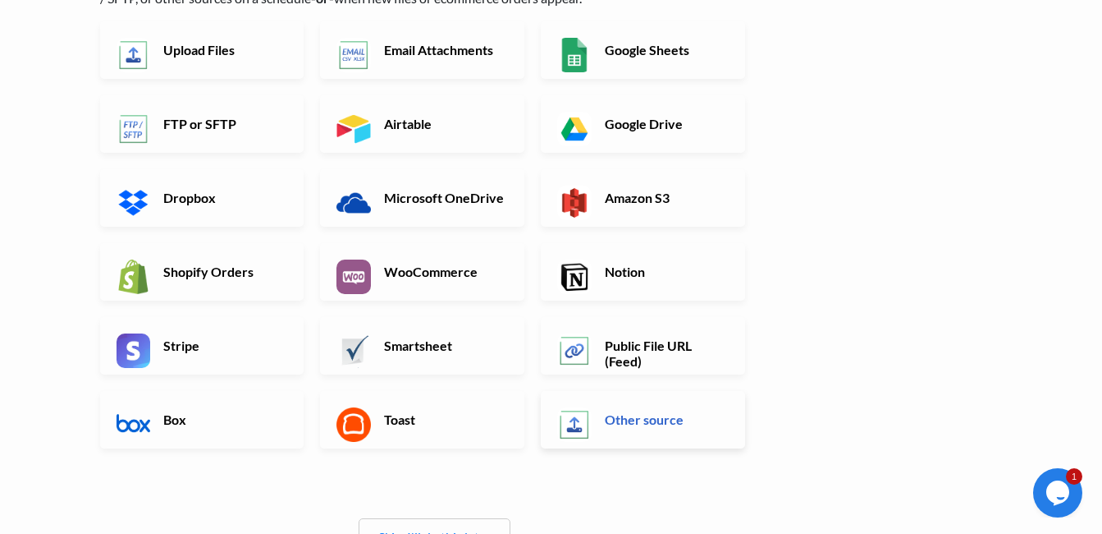
click at [674, 435] on link "Other source" at bounding box center [643, 419] width 204 height 57
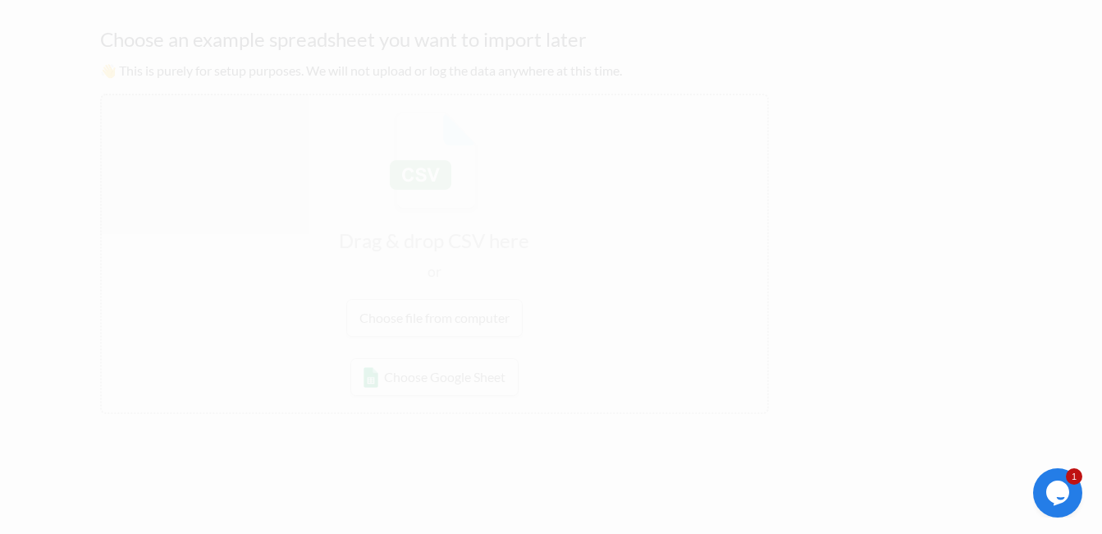
scroll to position [0, 0]
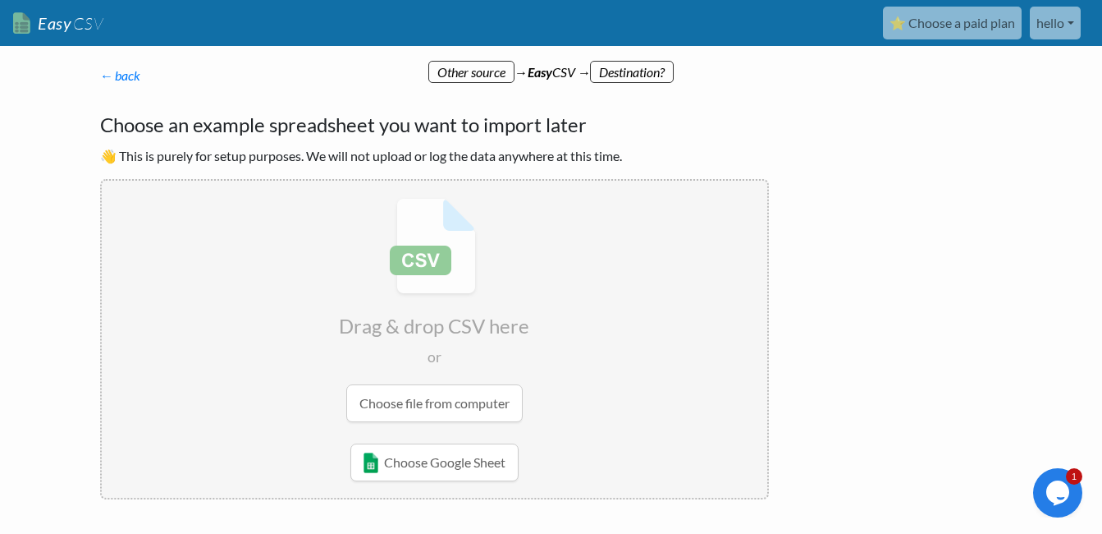
click at [396, 403] on input "file" at bounding box center [435, 310] width 666 height 259
type input "C:\fakepath\Dashnex Orderbook.csv"
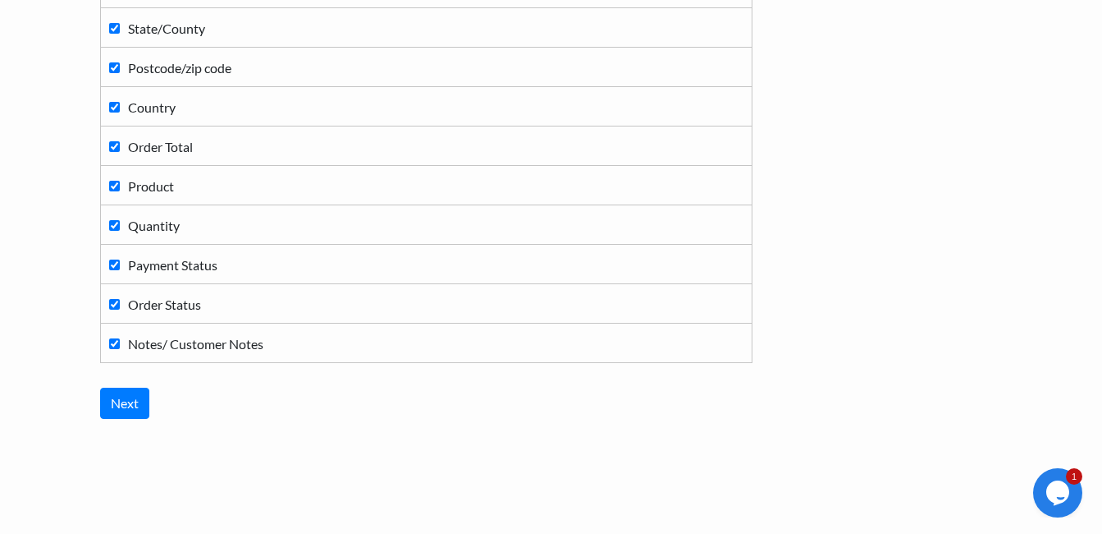
scroll to position [565, 0]
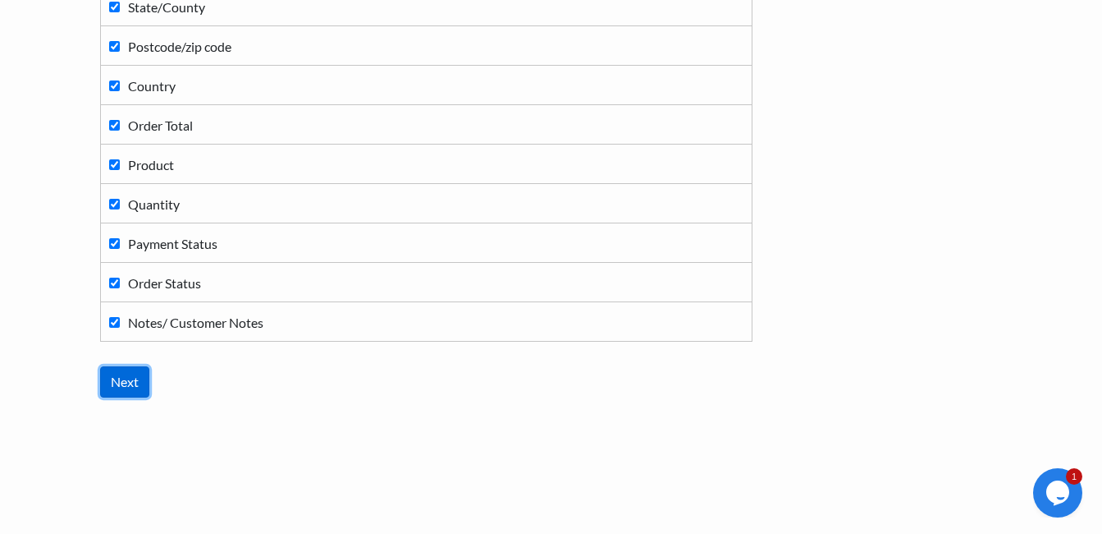
click at [114, 388] on input "Next" at bounding box center [124, 381] width 49 height 31
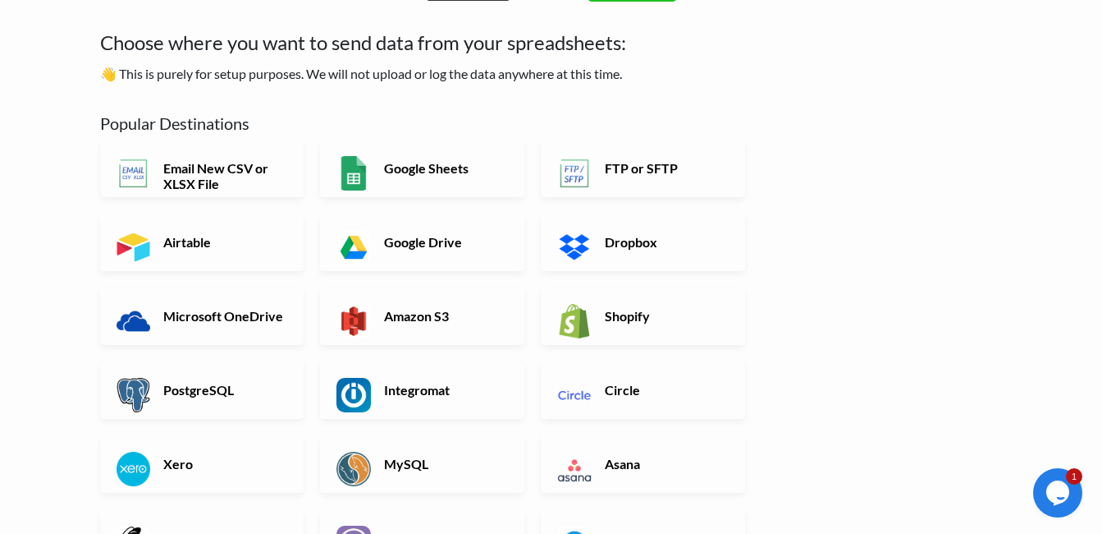
scroll to position [0, 0]
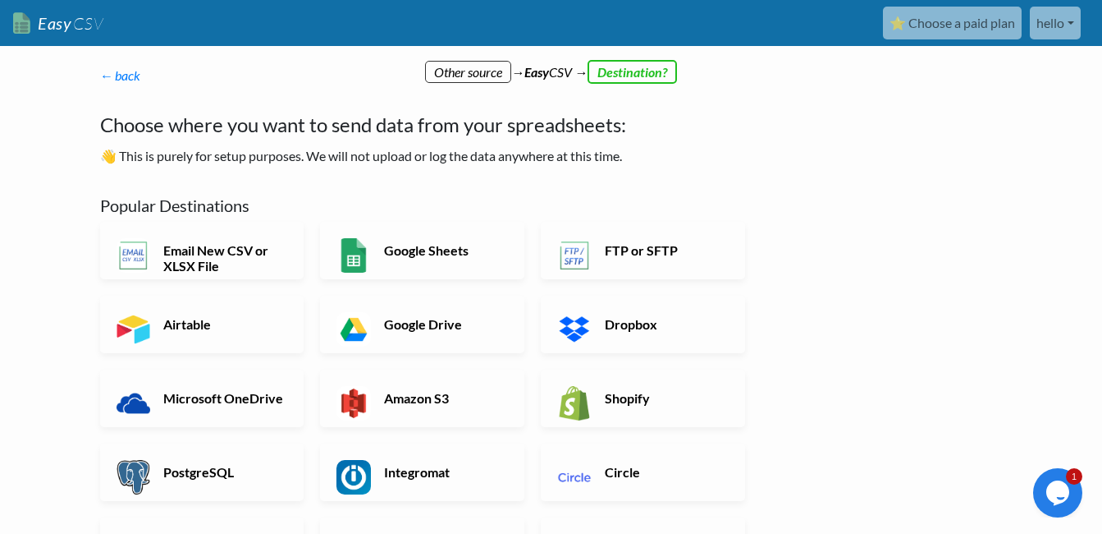
click at [461, 70] on p "← back Thanks for signing up! Set up your Import Flow and Upload Page in 1 minu…" at bounding box center [434, 76] width 669 height 20
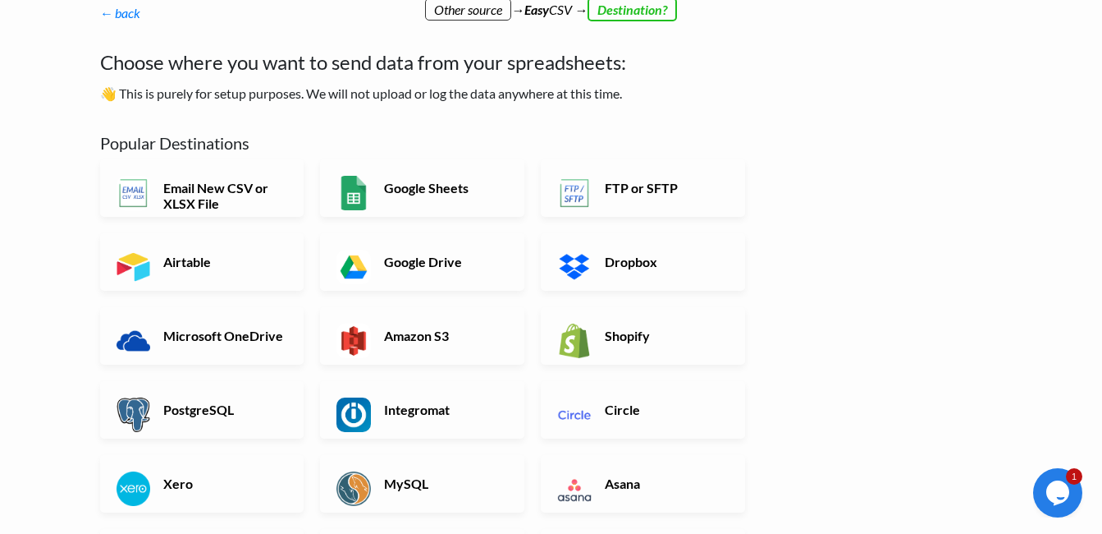
scroll to position [21, 0]
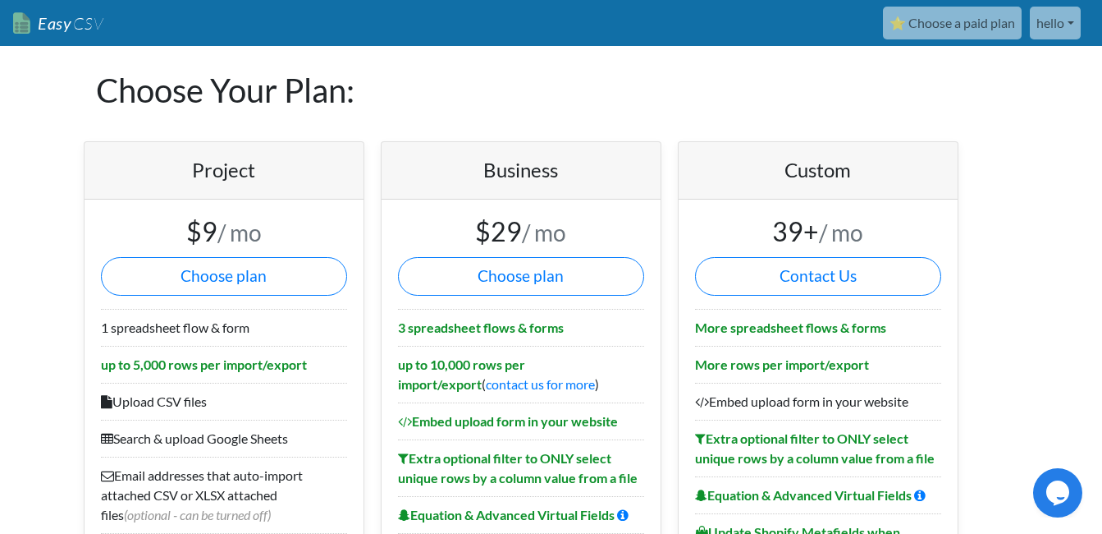
click at [1052, 16] on link "hello" at bounding box center [1055, 23] width 51 height 33
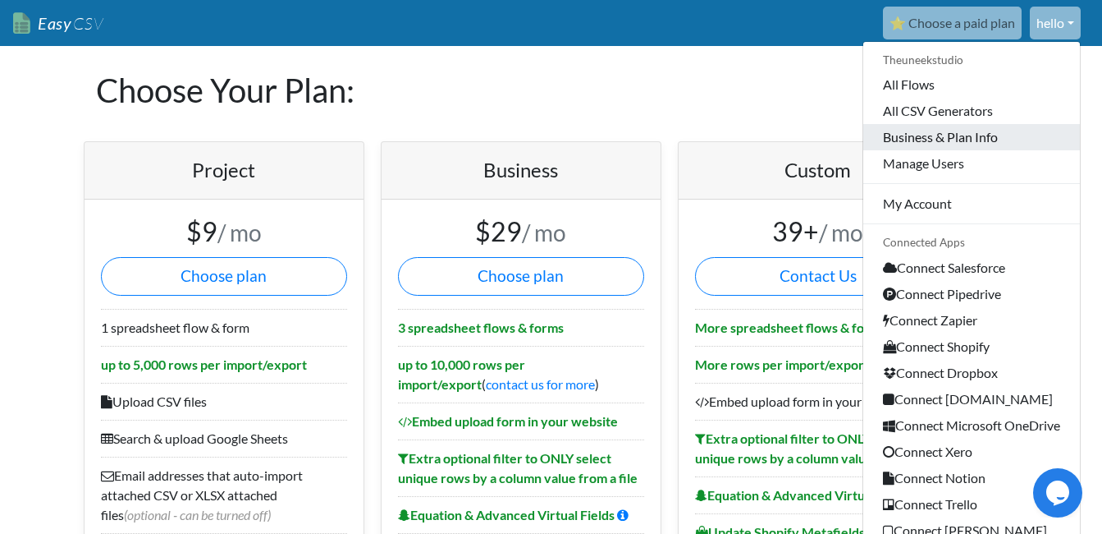
click at [960, 135] on link "Business & Plan Info" at bounding box center [972, 137] width 217 height 26
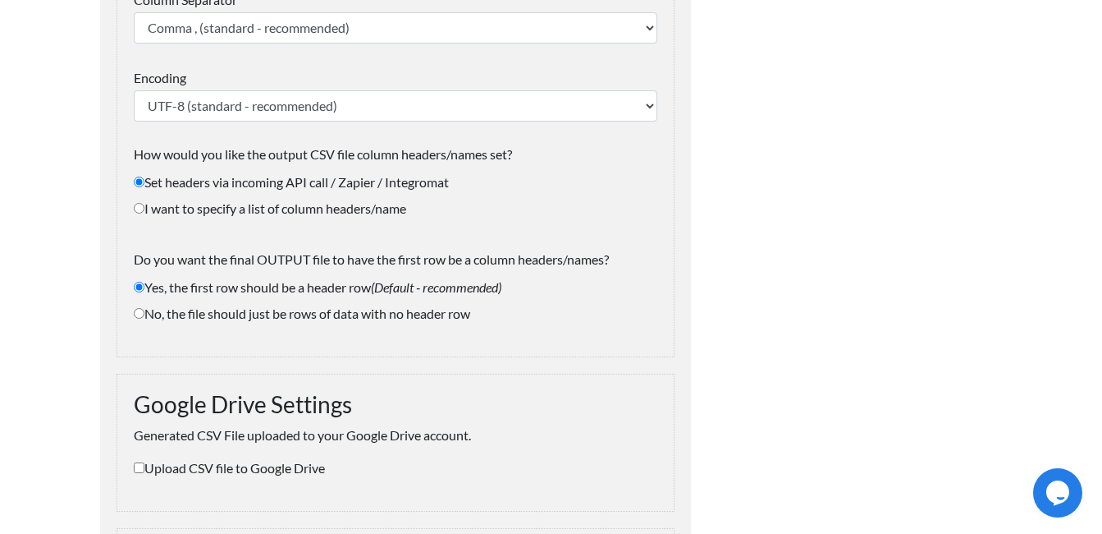
scroll to position [410, 0]
